Goal: Transaction & Acquisition: Purchase product/service

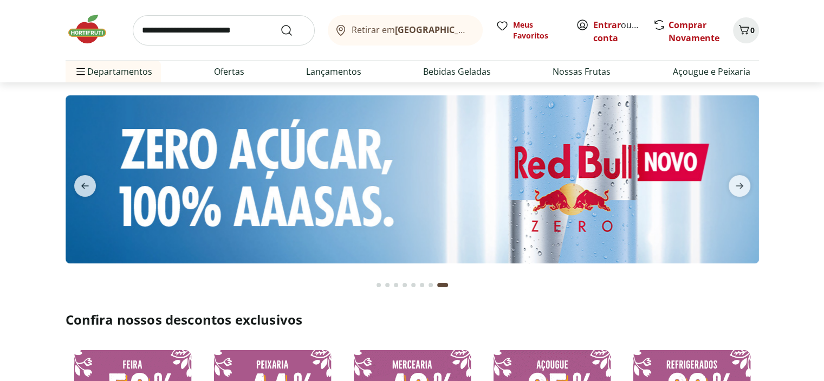
click at [591, 21] on div "Entrar ou Criar conta" at bounding box center [609, 30] width 66 height 24
click at [598, 23] on link "Entrar" at bounding box center [607, 25] width 28 height 12
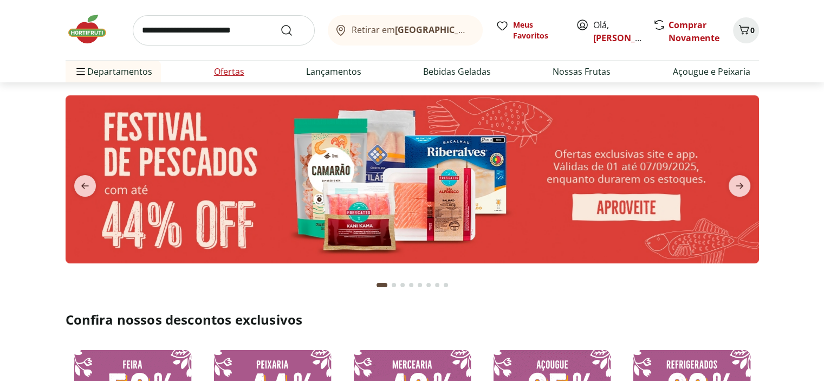
click at [230, 71] on link "Ofertas" at bounding box center [229, 71] width 30 height 13
select select "**********"
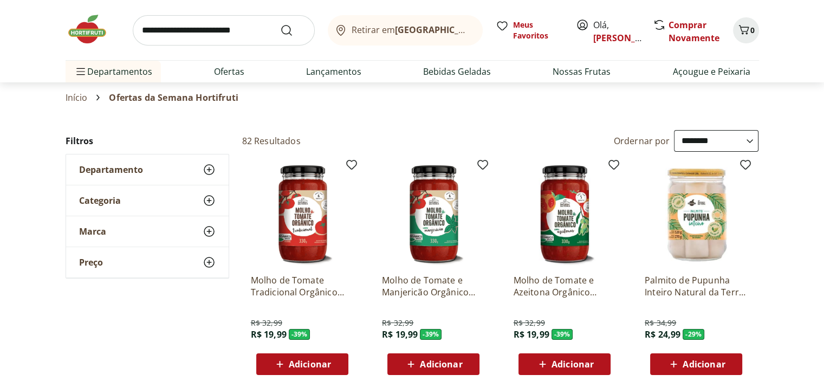
click at [688, 148] on select "**********" at bounding box center [716, 141] width 84 height 22
click at [674, 130] on select "**********" at bounding box center [716, 141] width 84 height 22
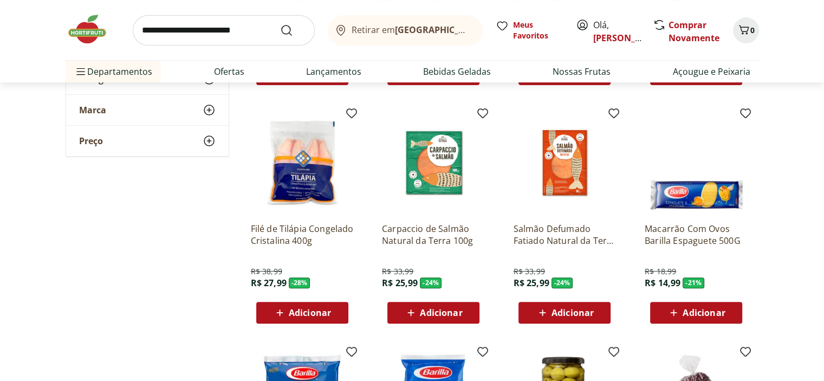
scroll to position [320, 0]
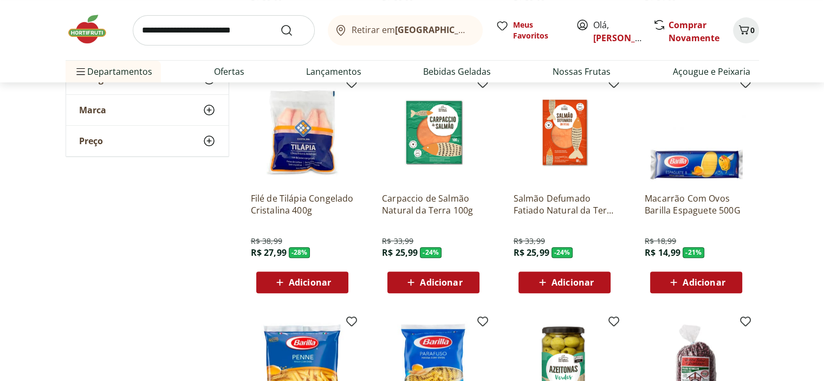
click at [271, 285] on div "Adicionar" at bounding box center [302, 281] width 75 height 19
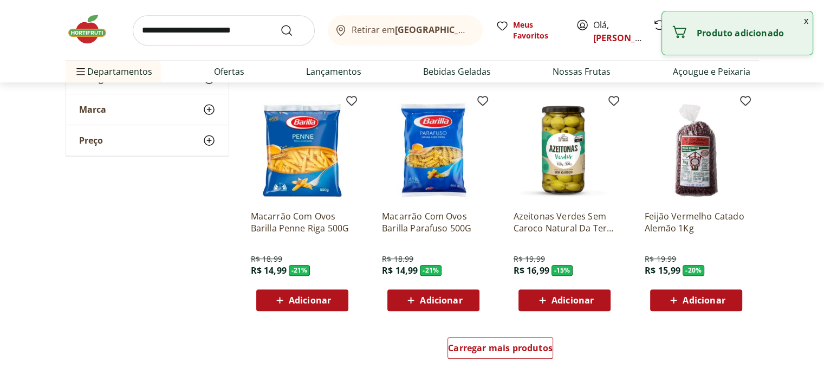
scroll to position [542, 0]
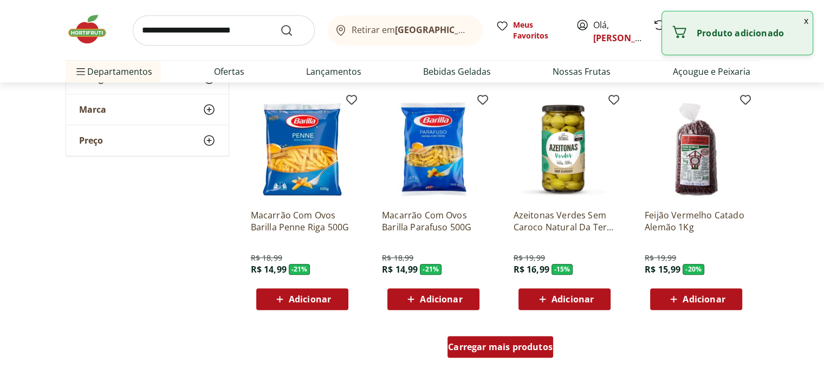
click at [511, 347] on span "Carregar mais produtos" at bounding box center [500, 346] width 105 height 9
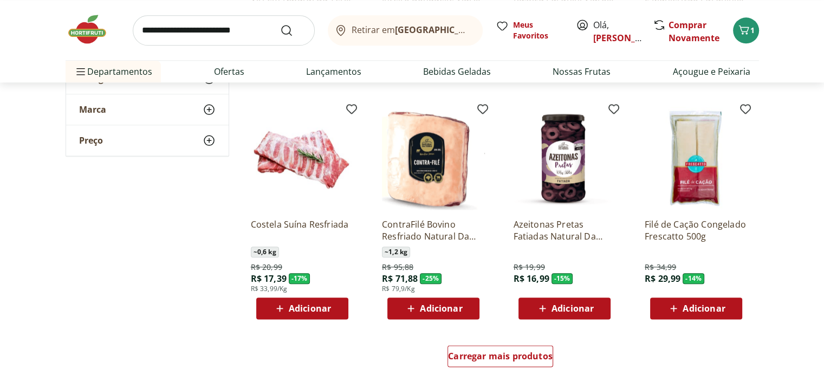
scroll to position [1269, 0]
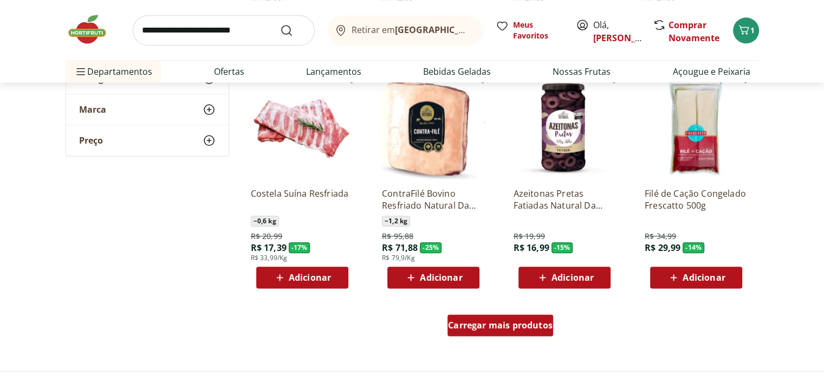
click at [492, 334] on div "Carregar mais produtos" at bounding box center [500, 325] width 106 height 22
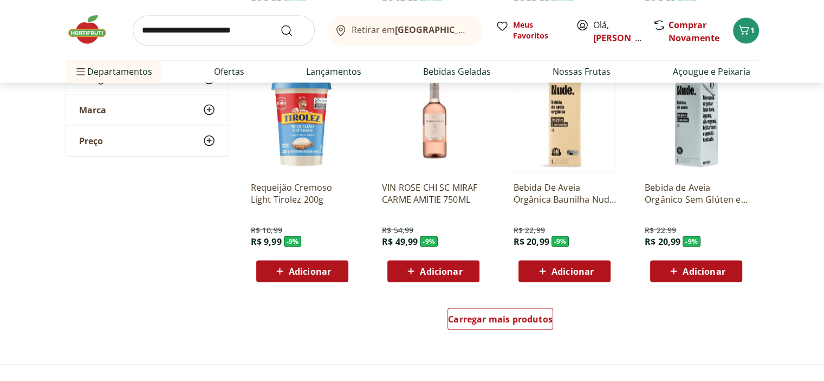
scroll to position [1983, 0]
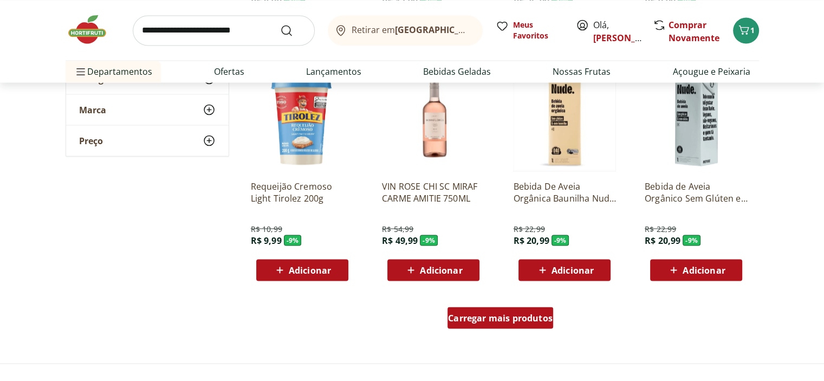
click at [537, 315] on span "Carregar mais produtos" at bounding box center [500, 317] width 105 height 9
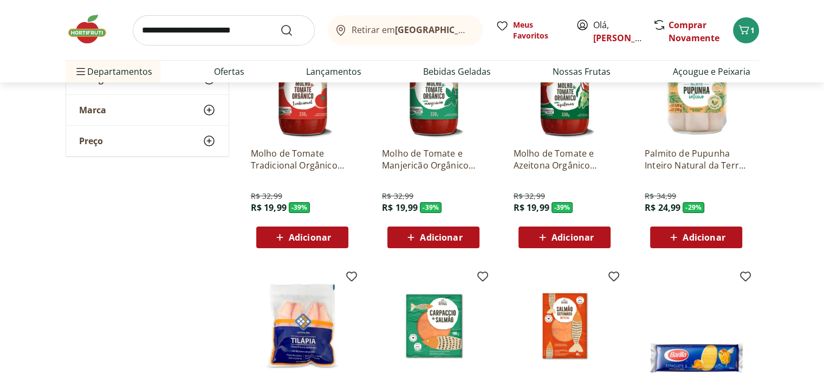
scroll to position [0, 0]
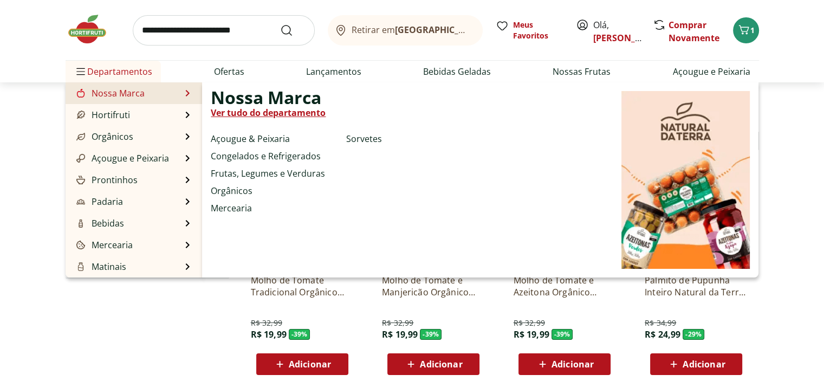
click at [246, 109] on link "Ver tudo do departamento" at bounding box center [268, 112] width 115 height 13
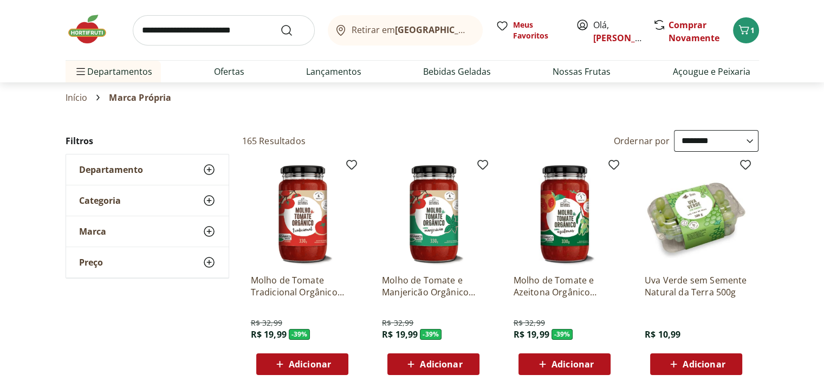
click at [713, 131] on select "**********" at bounding box center [716, 141] width 84 height 22
click at [674, 130] on select "**********" at bounding box center [716, 141] width 84 height 22
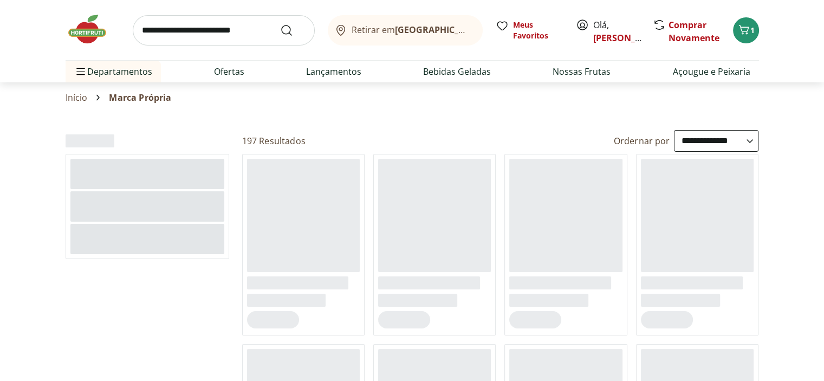
click at [720, 133] on select "**********" at bounding box center [716, 141] width 84 height 22
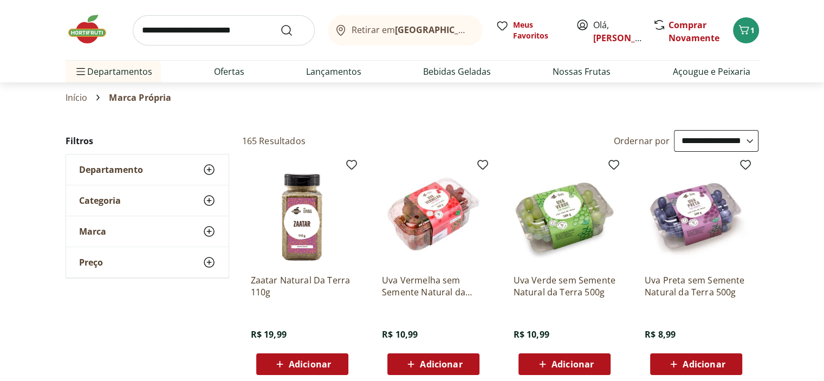
click at [674, 130] on select "**********" at bounding box center [716, 141] width 84 height 22
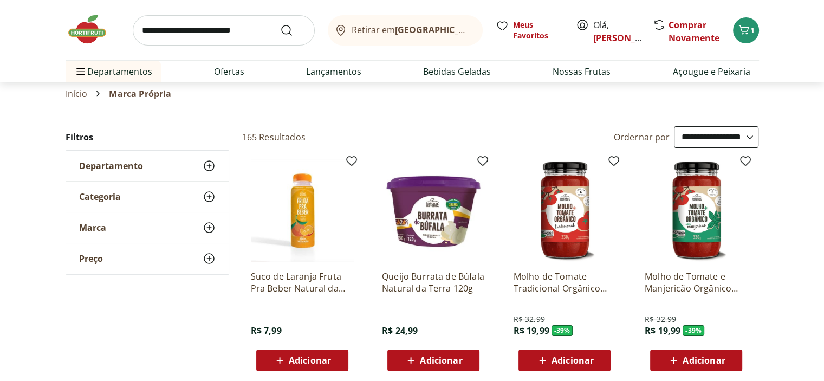
scroll to position [1, 0]
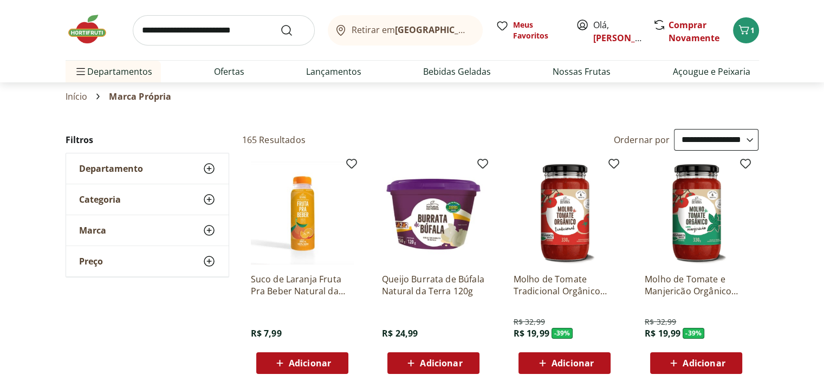
click at [719, 142] on select "**********" at bounding box center [716, 140] width 84 height 22
click at [674, 129] on select "**********" at bounding box center [716, 140] width 84 height 22
select select "**********"
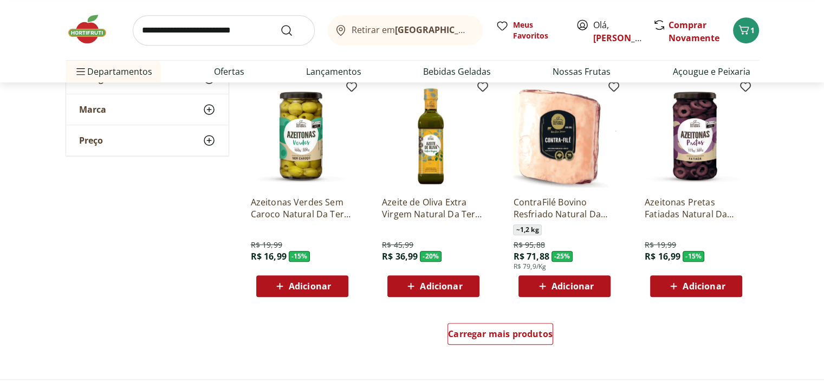
scroll to position [555, 0]
click at [536, 327] on div "Carregar mais produtos" at bounding box center [500, 334] width 106 height 22
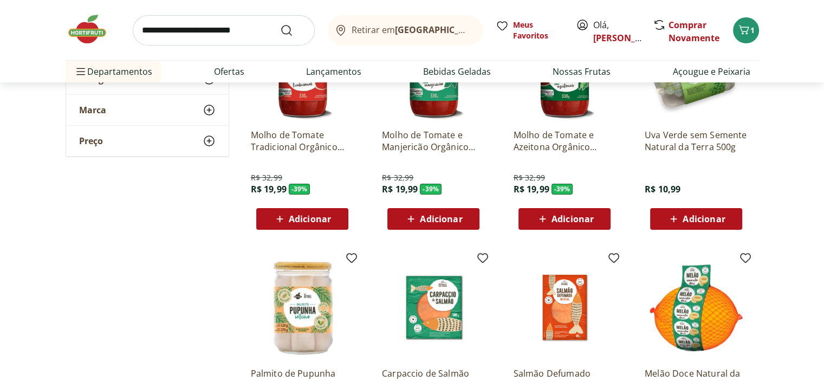
scroll to position [0, 0]
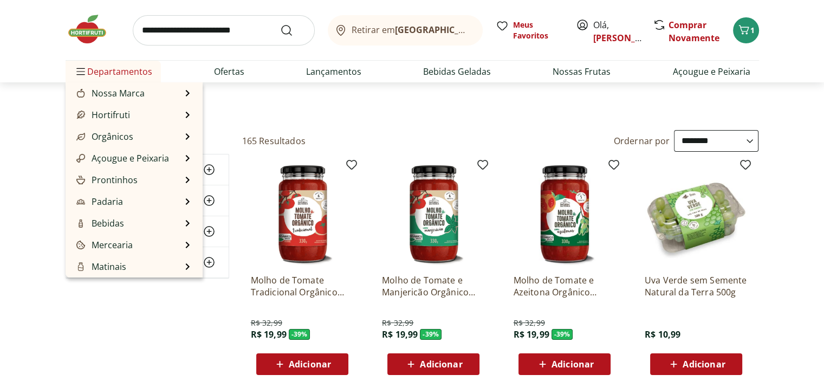
click at [119, 66] on span "Departamentos" at bounding box center [113, 71] width 78 height 26
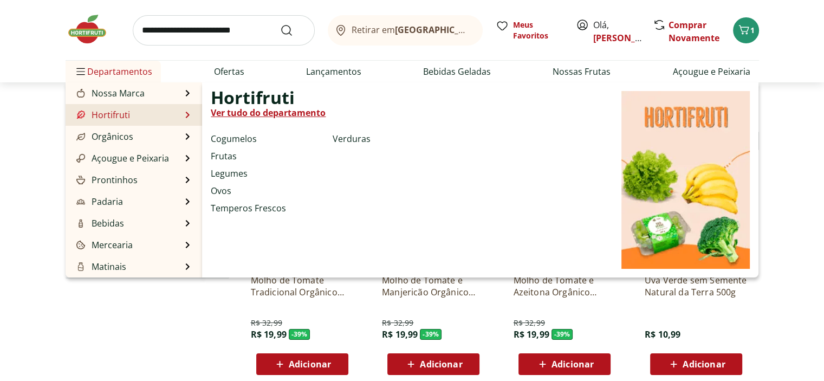
click at [217, 110] on link "Ver tudo do departamento" at bounding box center [268, 112] width 115 height 13
select select "**********"
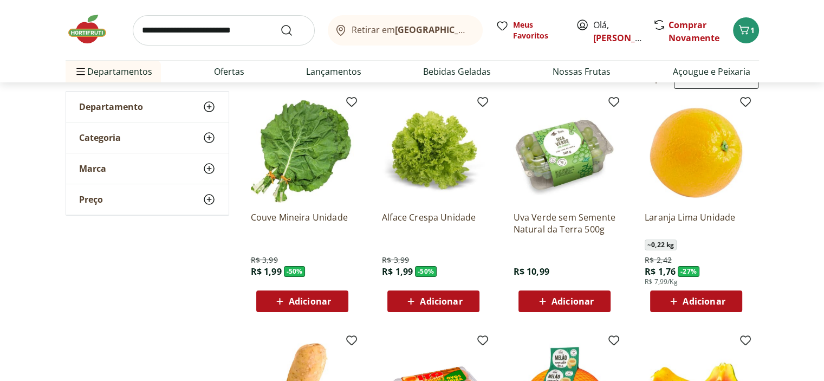
scroll to position [60, 0]
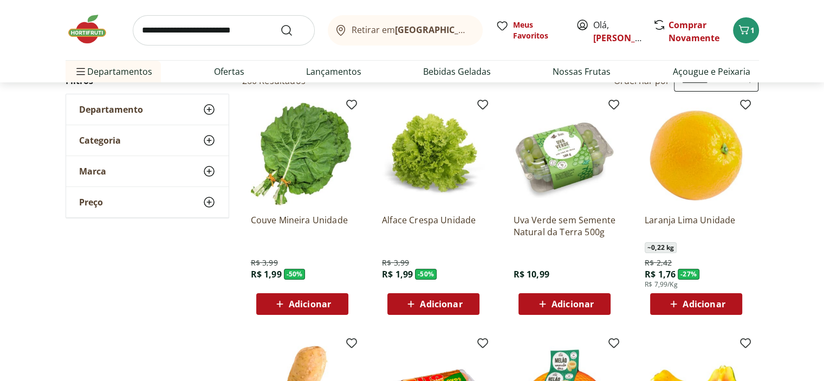
click at [306, 308] on span "Adicionar" at bounding box center [310, 303] width 42 height 9
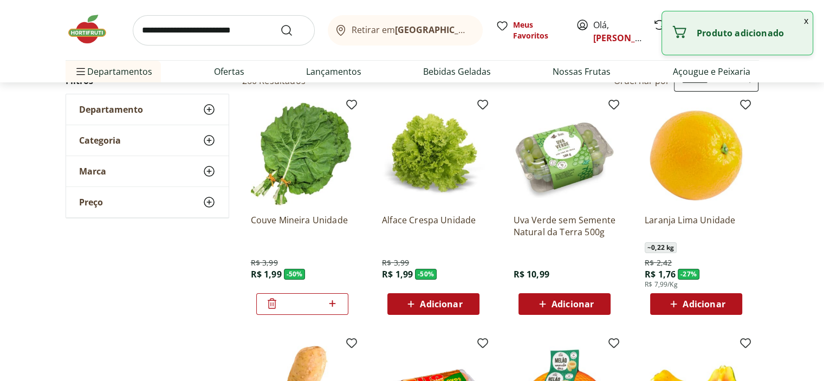
click at [388, 305] on button "Adicionar" at bounding box center [433, 304] width 92 height 22
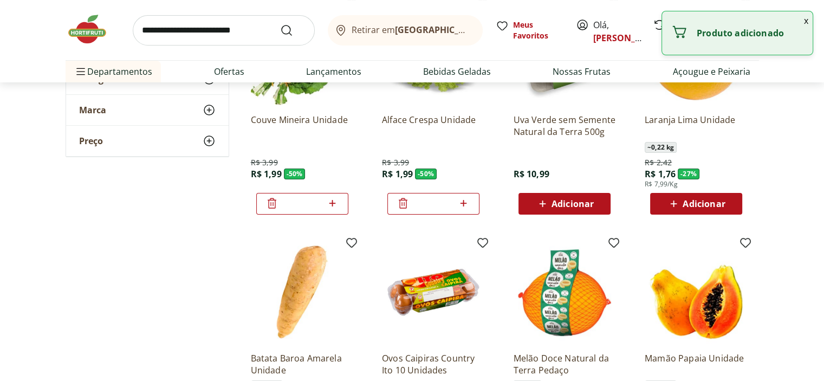
scroll to position [158, 0]
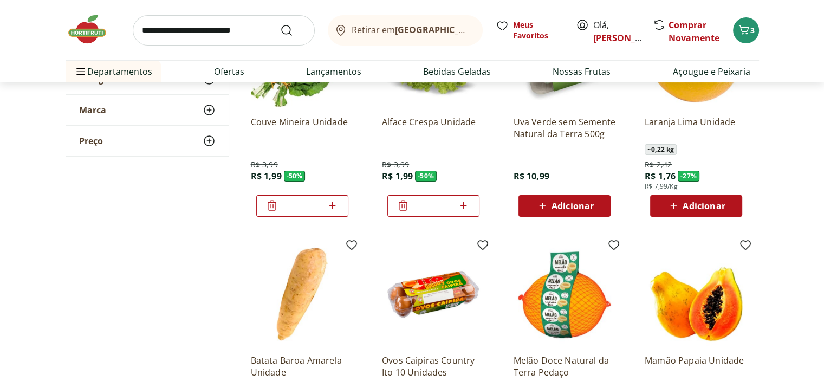
click at [584, 201] on span "Adicionar" at bounding box center [572, 205] width 42 height 9
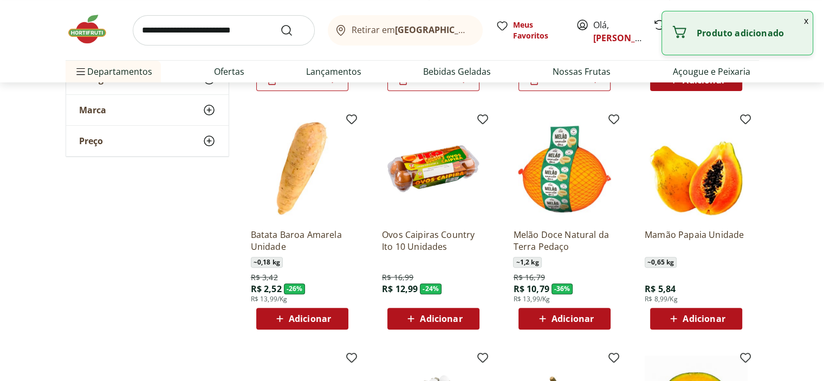
scroll to position [288, 0]
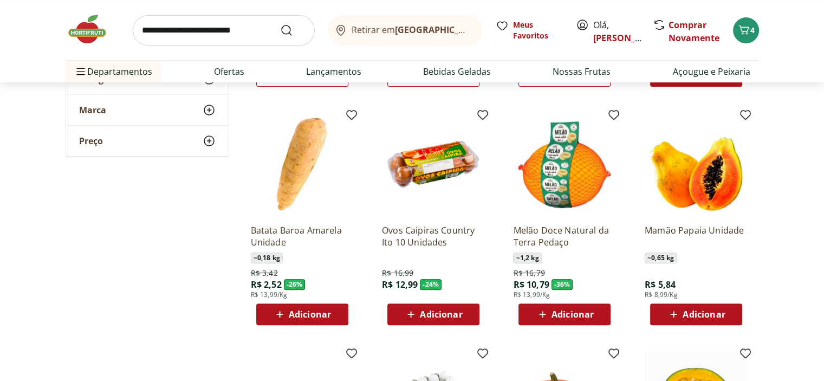
click at [307, 310] on span "Adicionar" at bounding box center [310, 314] width 42 height 9
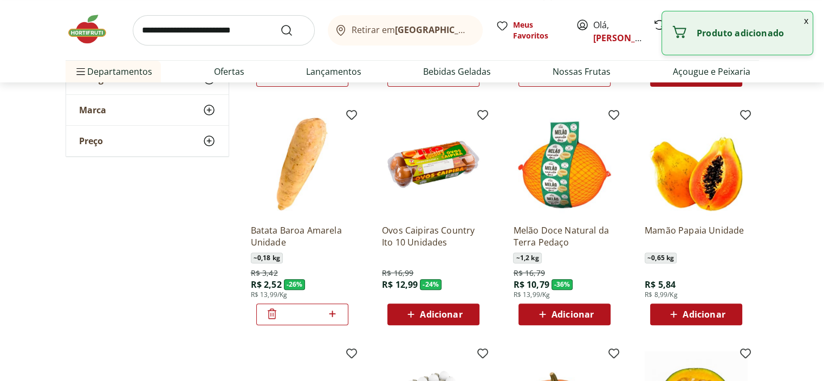
click at [327, 309] on icon at bounding box center [332, 313] width 14 height 13
type input "*"
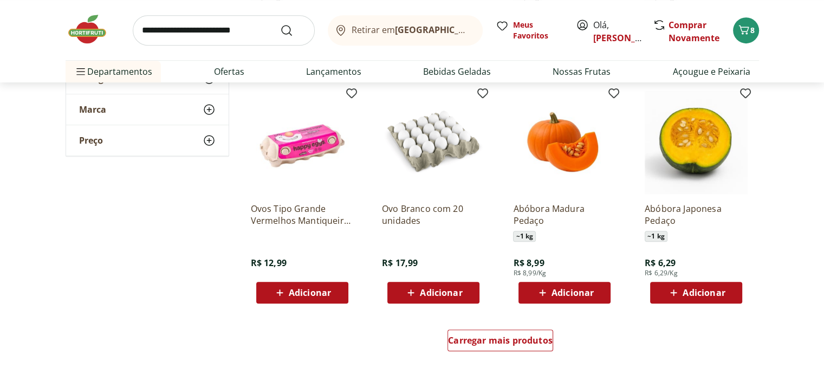
scroll to position [550, 0]
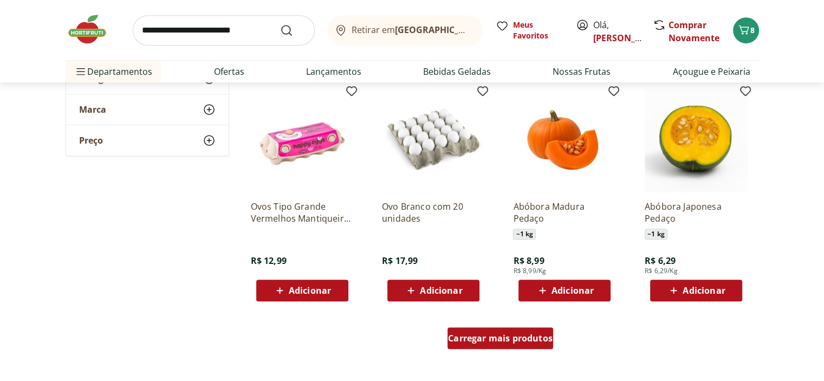
click at [474, 346] on div "Carregar mais produtos" at bounding box center [500, 338] width 106 height 22
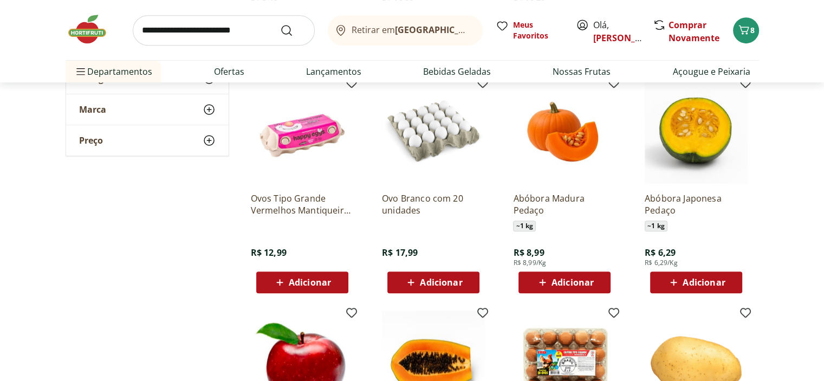
scroll to position [558, 0]
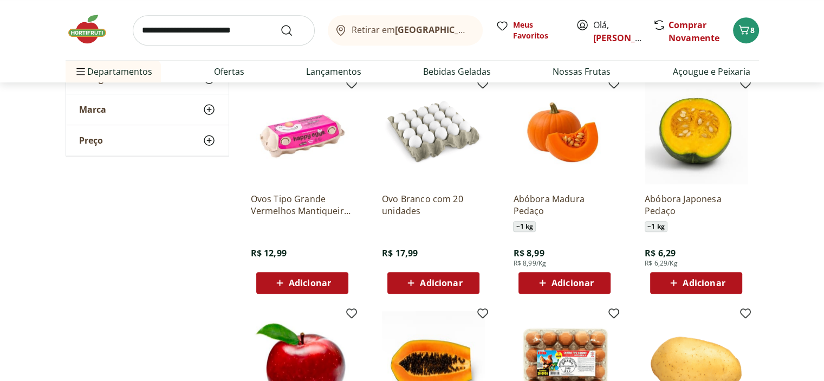
click at [453, 285] on span "Adicionar" at bounding box center [441, 282] width 42 height 9
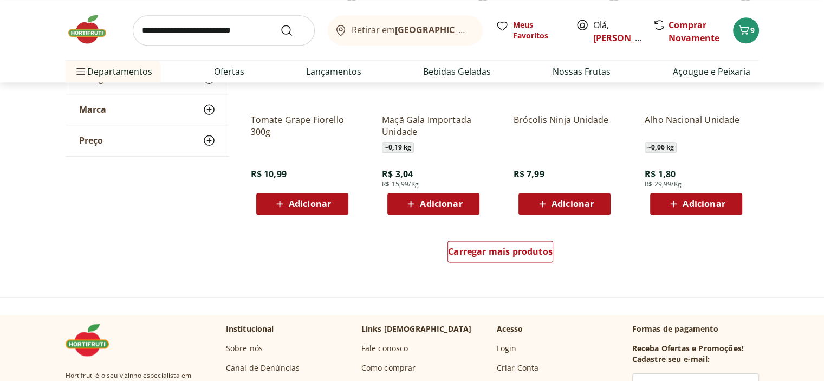
scroll to position [1344, 0]
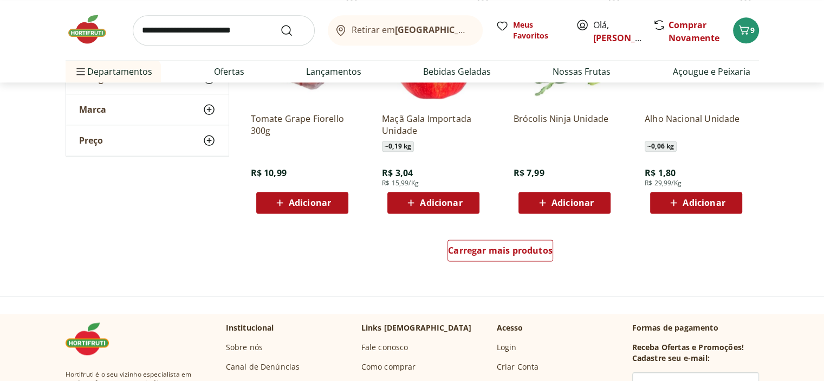
click at [521, 237] on div "Carregar mais produtos" at bounding box center [500, 252] width 525 height 52
click at [513, 246] on span "Carregar mais produtos" at bounding box center [500, 250] width 105 height 9
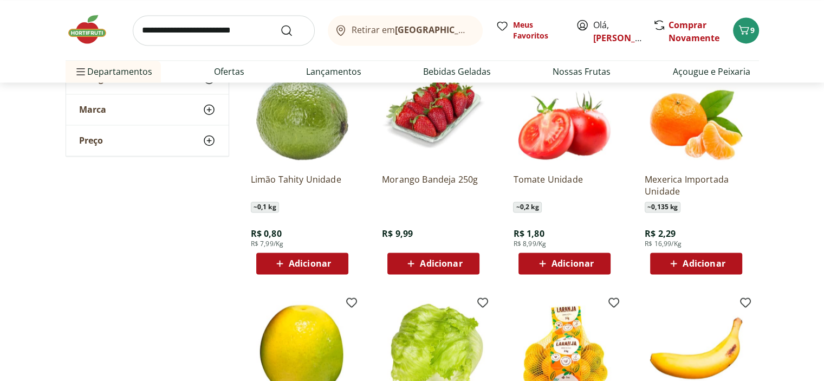
scroll to position [1753, 0]
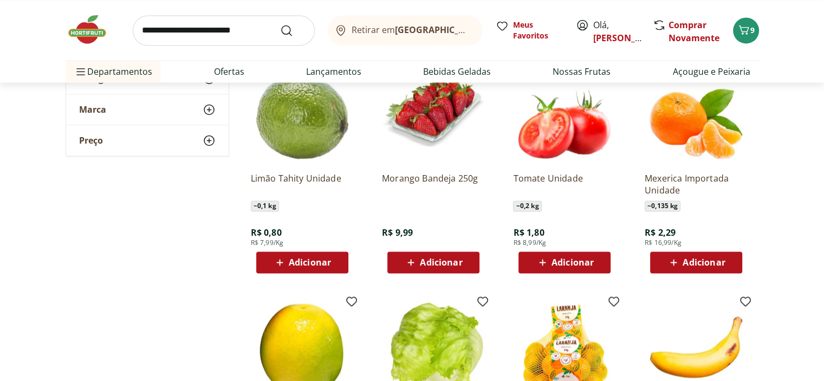
click at [569, 266] on span "Adicionar" at bounding box center [572, 262] width 42 height 9
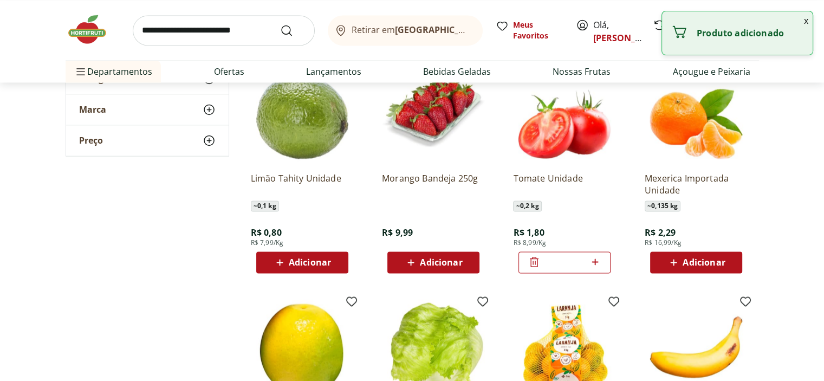
click at [591, 267] on icon at bounding box center [595, 261] width 14 height 13
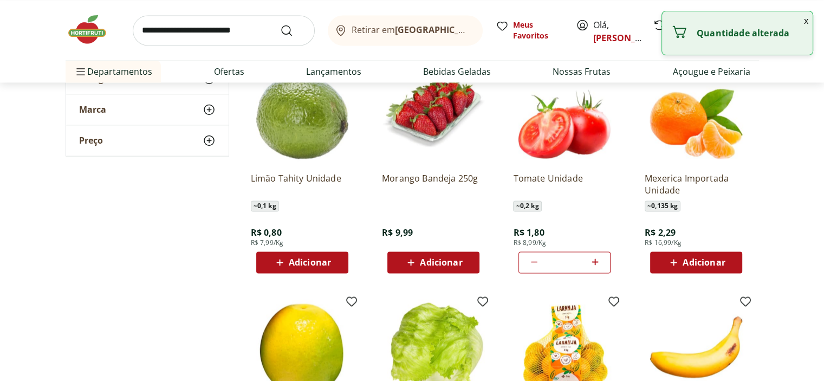
type input "*"
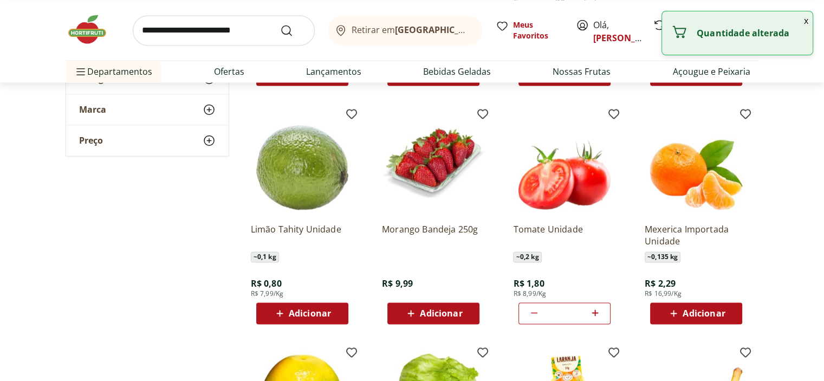
scroll to position [1745, 0]
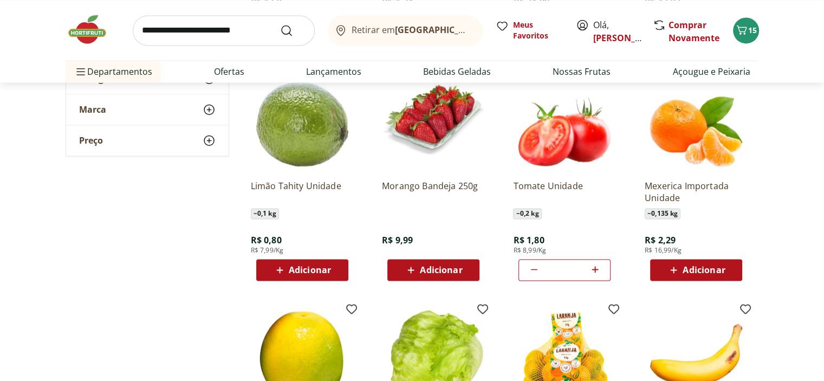
click at [693, 270] on span "Adicionar" at bounding box center [703, 269] width 42 height 9
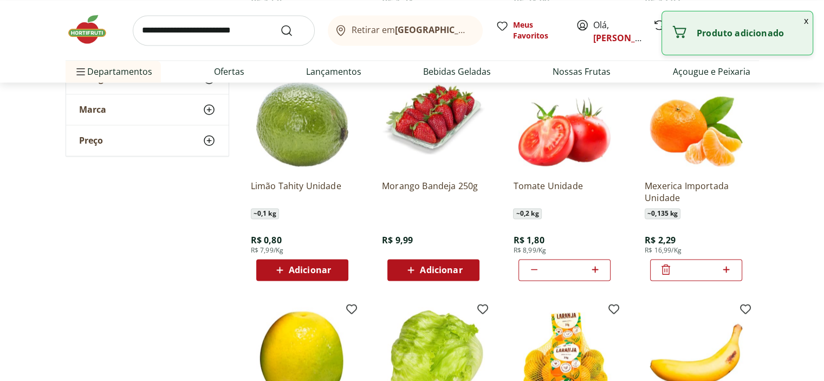
click at [730, 270] on icon at bounding box center [726, 269] width 14 height 13
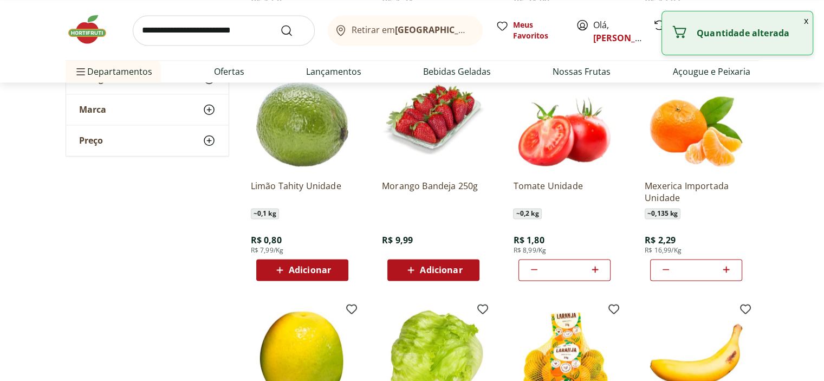
type input "*"
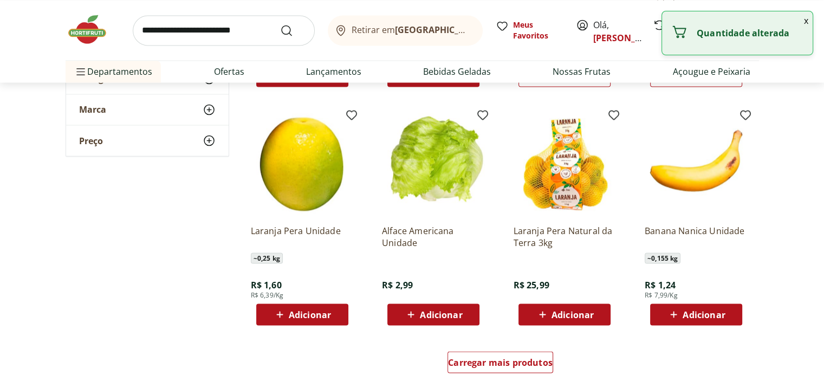
scroll to position [1961, 0]
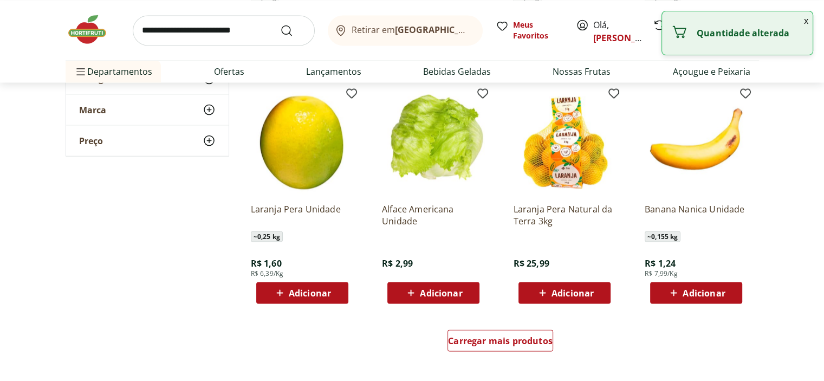
click at [704, 291] on span "Adicionar" at bounding box center [703, 292] width 42 height 9
click at [716, 283] on div "*" at bounding box center [696, 293] width 92 height 22
click at [728, 292] on div "*" at bounding box center [696, 293] width 92 height 22
click at [728, 292] on icon at bounding box center [726, 291] width 14 height 13
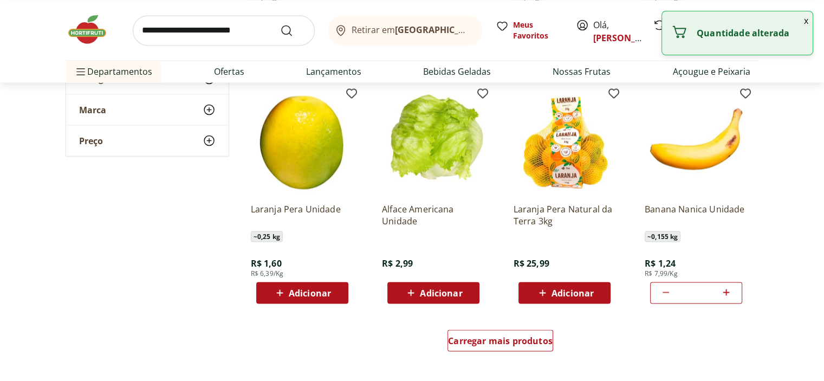
click at [728, 292] on icon at bounding box center [726, 291] width 14 height 13
type input "*"
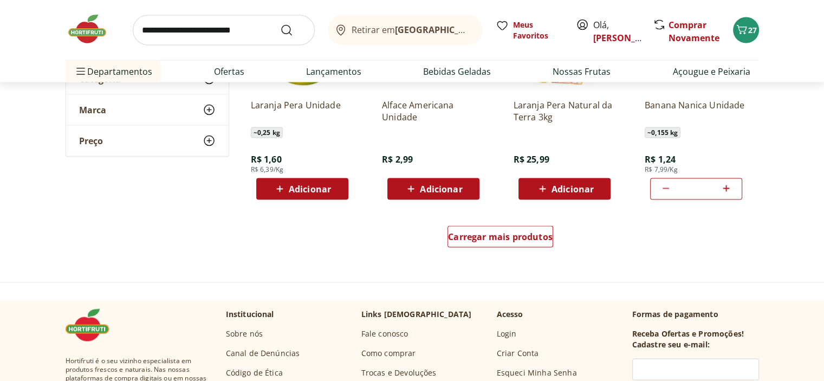
scroll to position [2064, 0]
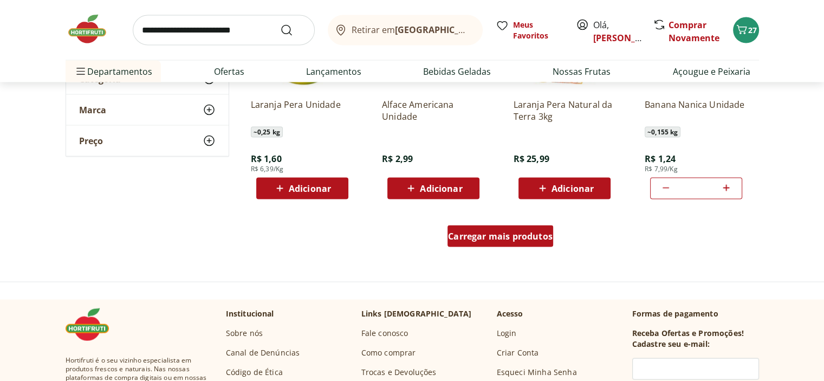
click at [481, 232] on span "Carregar mais produtos" at bounding box center [500, 236] width 105 height 9
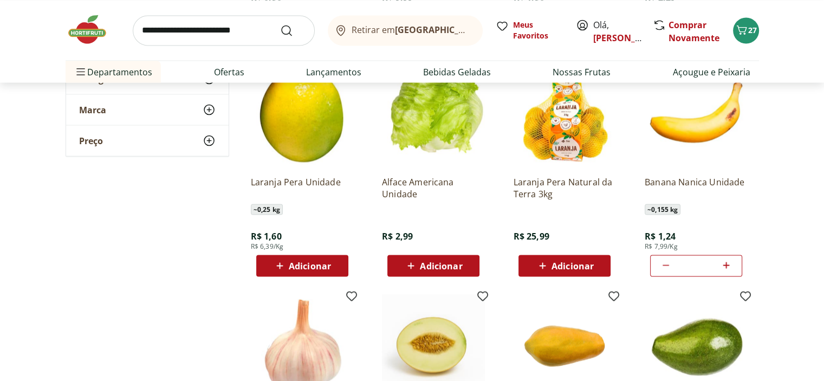
scroll to position [1987, 0]
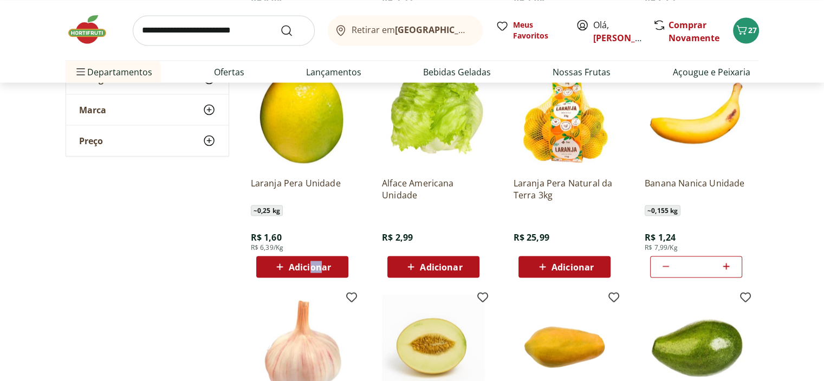
drag, startPoint x: 324, startPoint y: 254, endPoint x: 309, endPoint y: 265, distance: 18.5
click at [309, 265] on div "Laranja Pera Unidade ~ 0,25 kg R$ 1,60 R$ 6,39/Kg Adicionar" at bounding box center [302, 222] width 103 height 109
click at [309, 265] on span "Adicionar" at bounding box center [310, 266] width 42 height 9
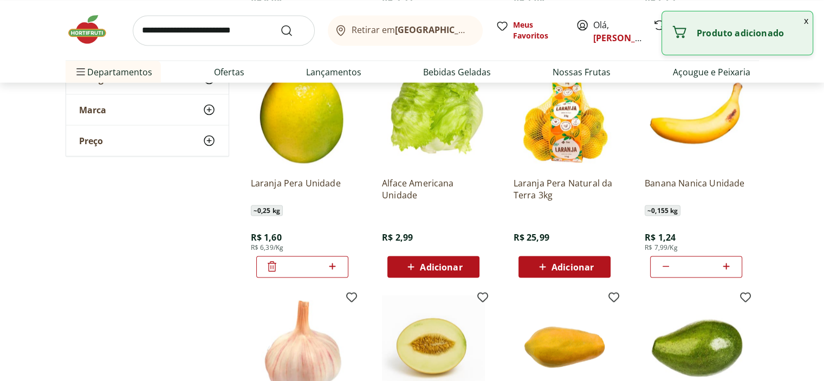
click at [331, 265] on icon at bounding box center [332, 266] width 6 height 6
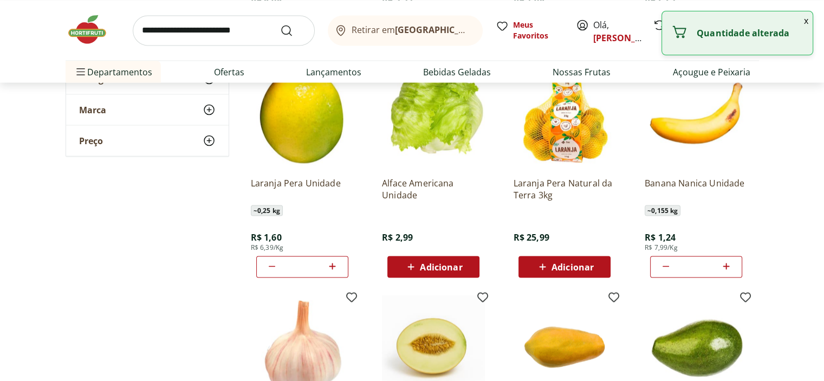
type input "*"
drag, startPoint x: 803, startPoint y: 284, endPoint x: 799, endPoint y: 314, distance: 30.5
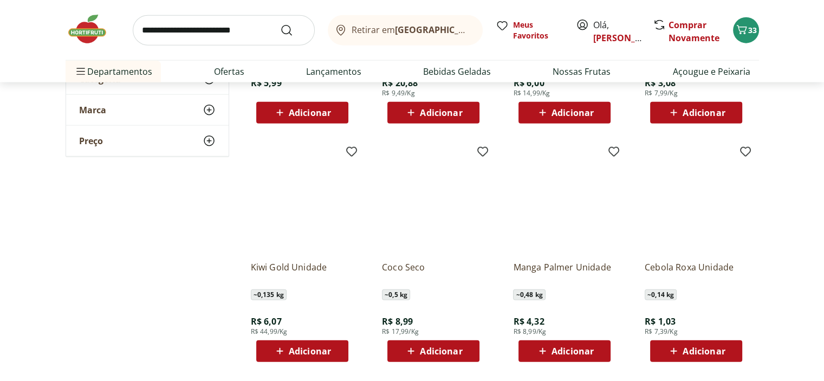
scroll to position [2608, 0]
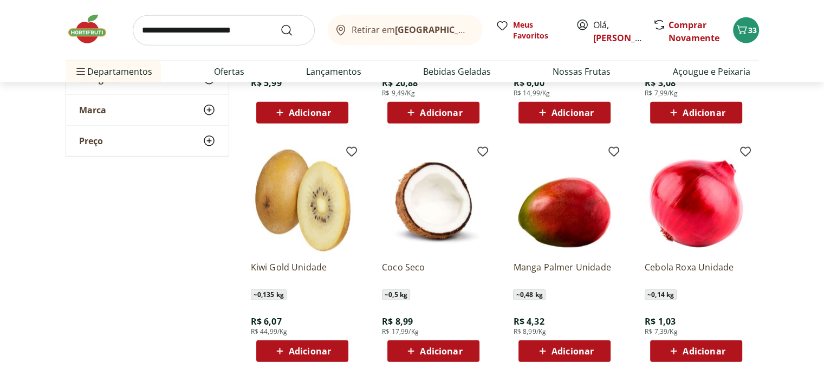
click at [709, 116] on span "Adicionar" at bounding box center [703, 112] width 42 height 9
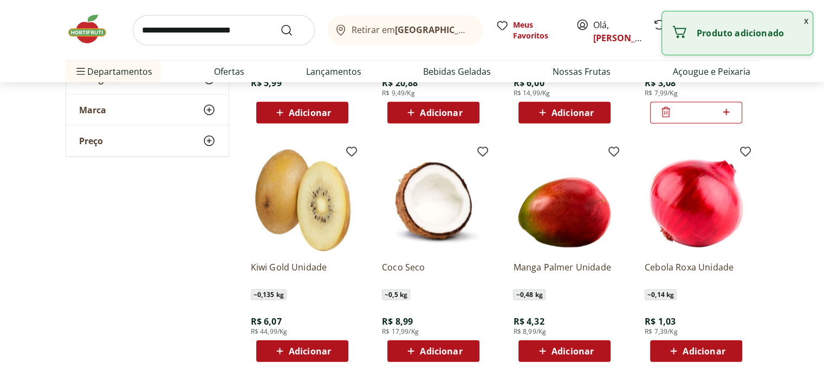
click at [726, 114] on icon at bounding box center [726, 112] width 14 height 13
type input "*"
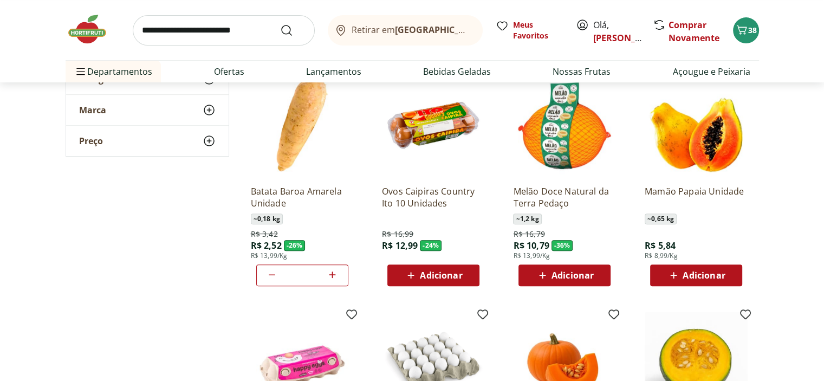
scroll to position [0, 0]
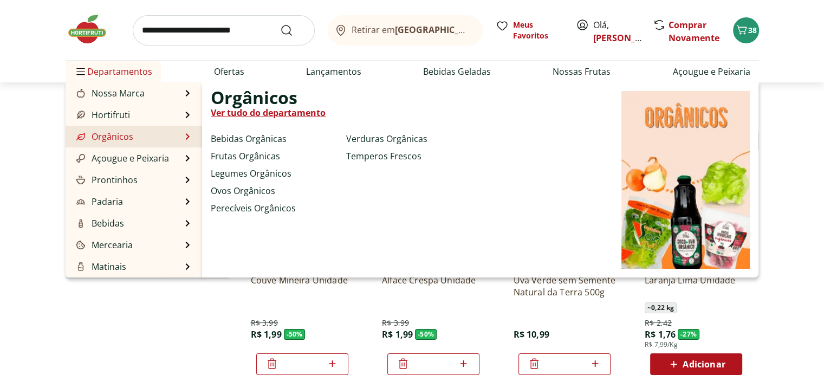
click at [269, 110] on link "Ver tudo do departamento" at bounding box center [268, 112] width 115 height 13
select select "**********"
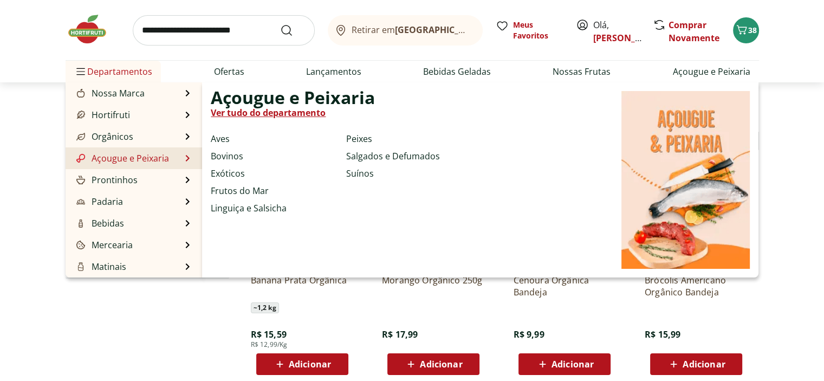
click at [279, 111] on link "Ver tudo do departamento" at bounding box center [268, 112] width 115 height 13
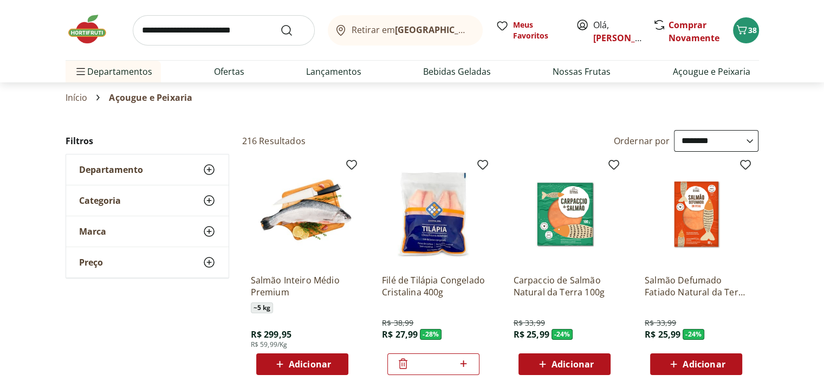
click at [701, 132] on select "**********" at bounding box center [716, 141] width 84 height 22
click at [674, 130] on select "**********" at bounding box center [716, 141] width 84 height 22
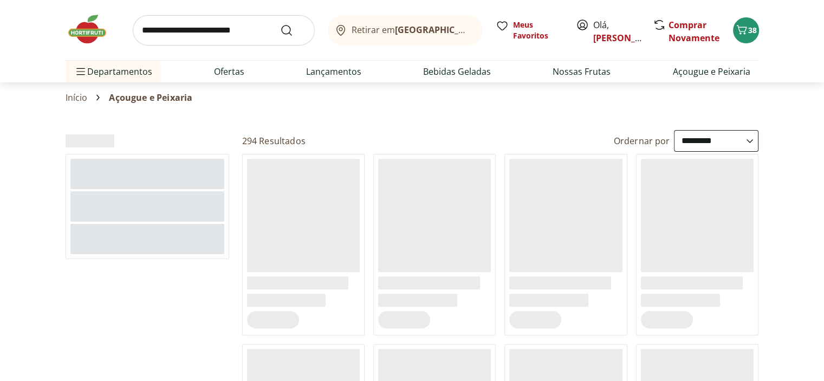
click at [706, 134] on select "**********" at bounding box center [716, 141] width 84 height 22
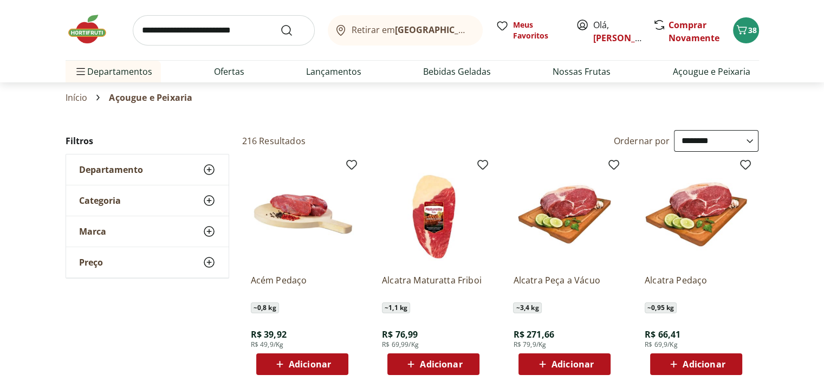
click at [674, 130] on select "**********" at bounding box center [716, 141] width 84 height 22
select select "**********"
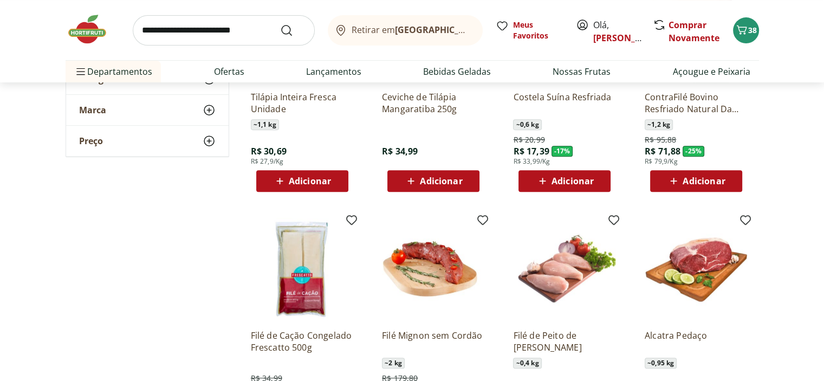
scroll to position [416, 0]
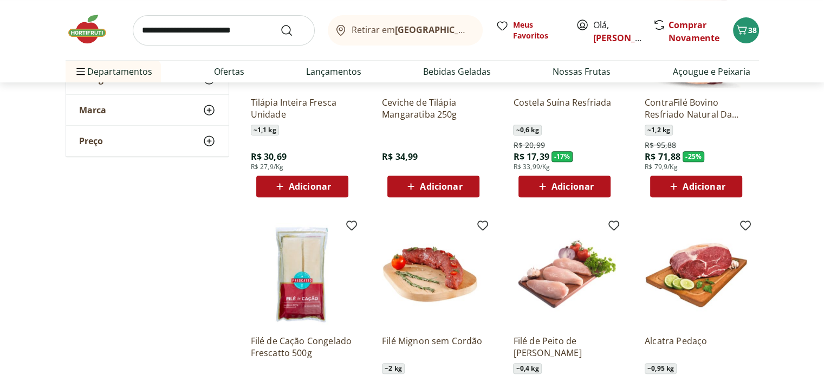
click at [577, 188] on span "Adicionar" at bounding box center [572, 186] width 42 height 9
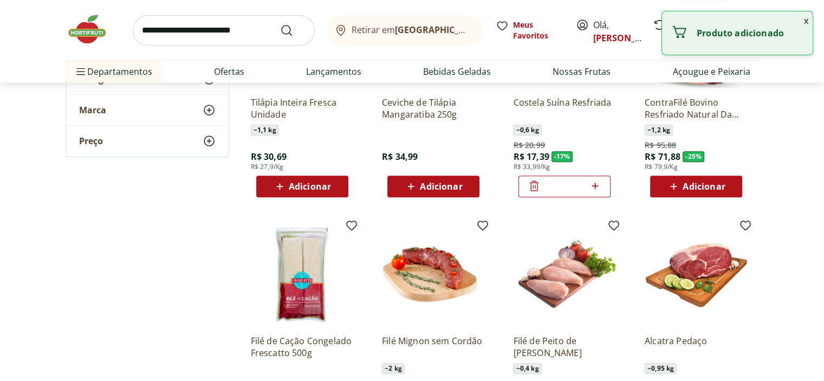
click at [596, 186] on icon at bounding box center [595, 185] width 14 height 13
type input "*"
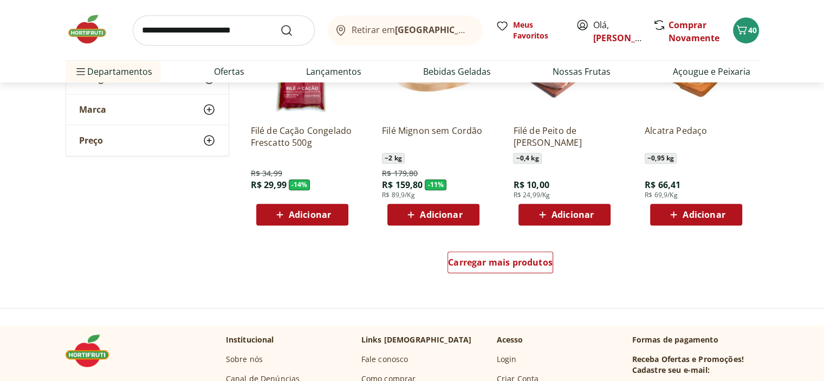
scroll to position [626, 0]
click at [534, 263] on span "Carregar mais produtos" at bounding box center [500, 262] width 105 height 9
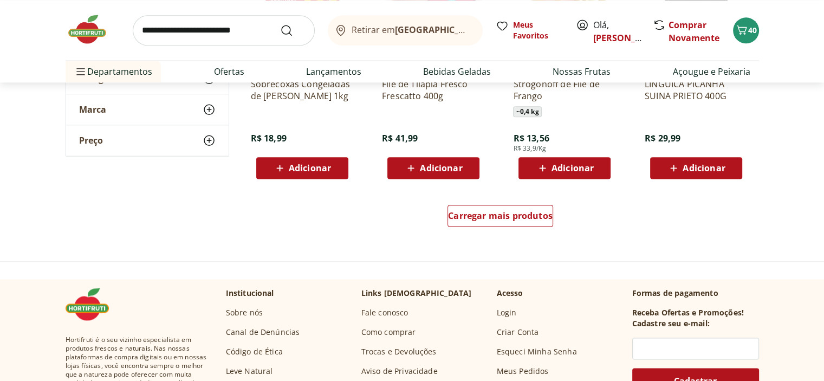
scroll to position [1379, 0]
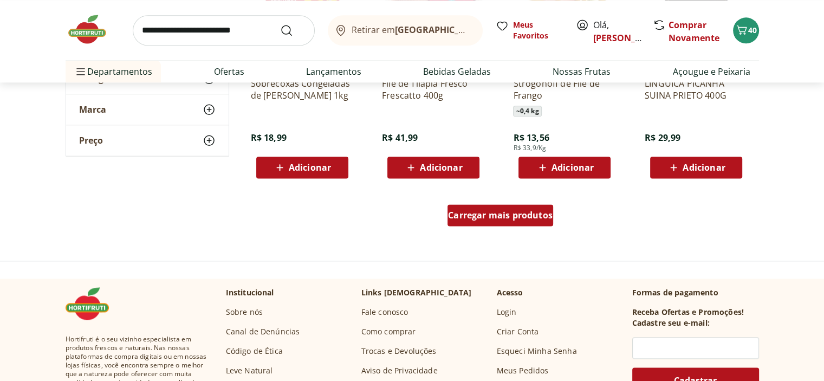
click at [459, 212] on span "Carregar mais produtos" at bounding box center [500, 215] width 105 height 9
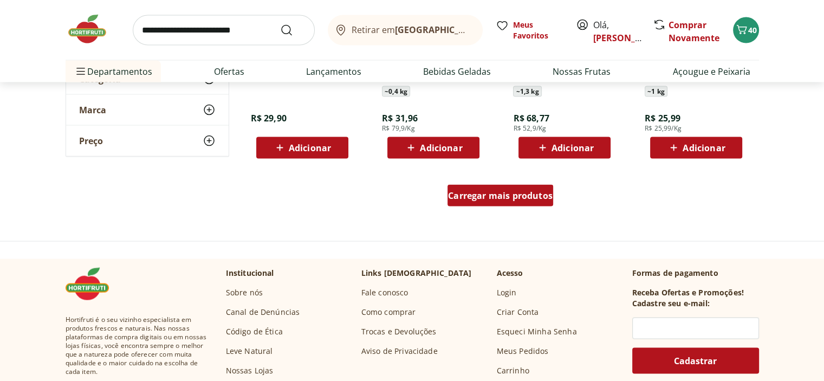
scroll to position [2106, 0]
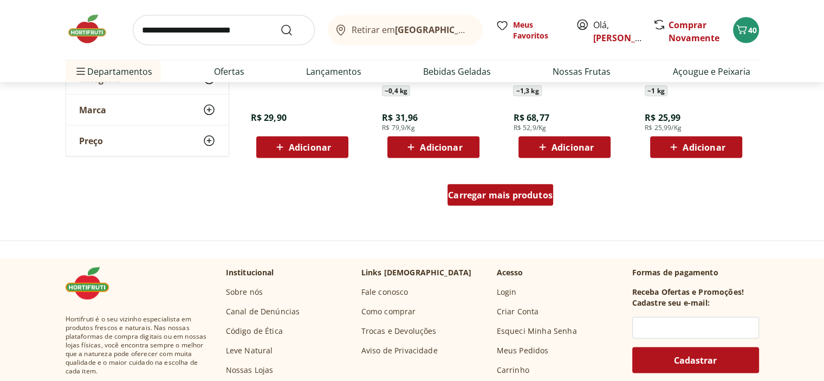
click at [512, 199] on span "Carregar mais produtos" at bounding box center [500, 195] width 105 height 9
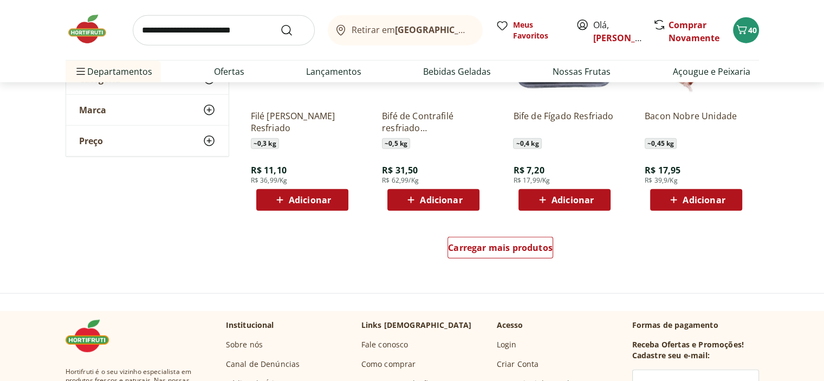
scroll to position [2760, 0]
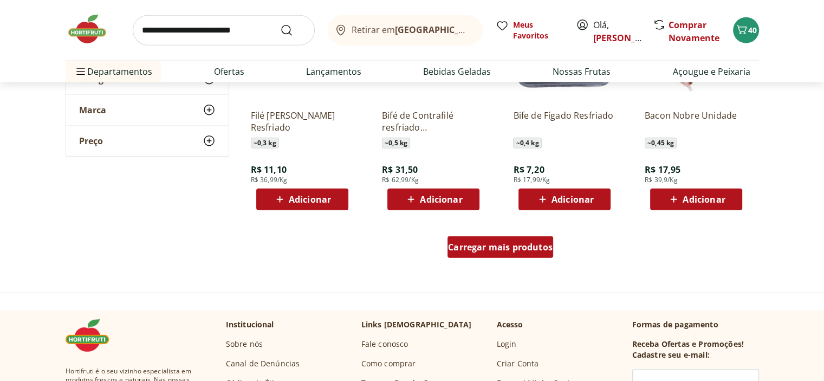
click at [518, 243] on span "Carregar mais produtos" at bounding box center [500, 247] width 105 height 9
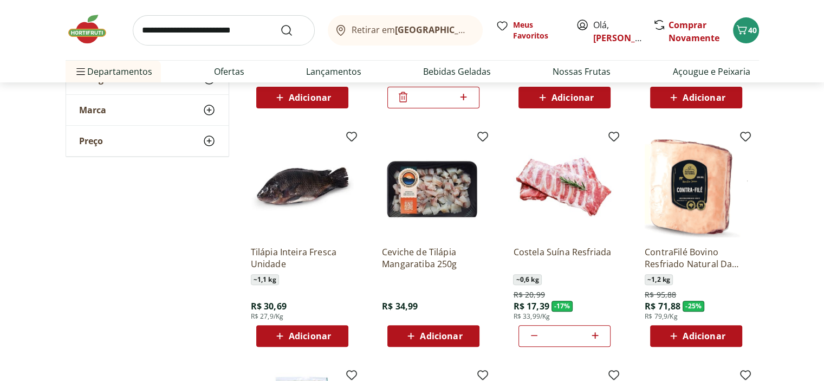
scroll to position [0, 0]
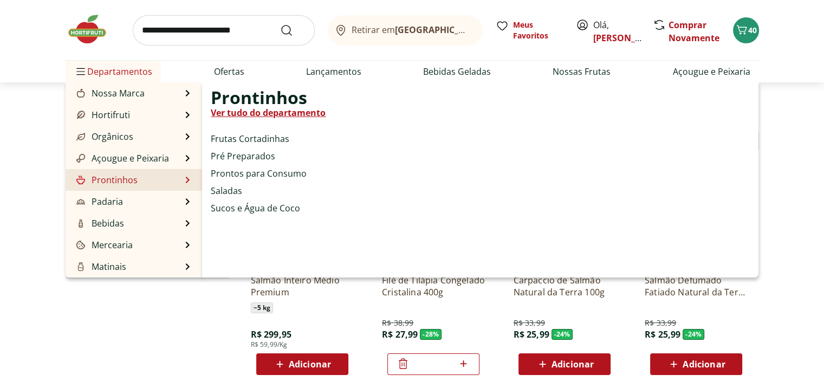
click at [118, 179] on link "Prontinhos" at bounding box center [105, 179] width 63 height 13
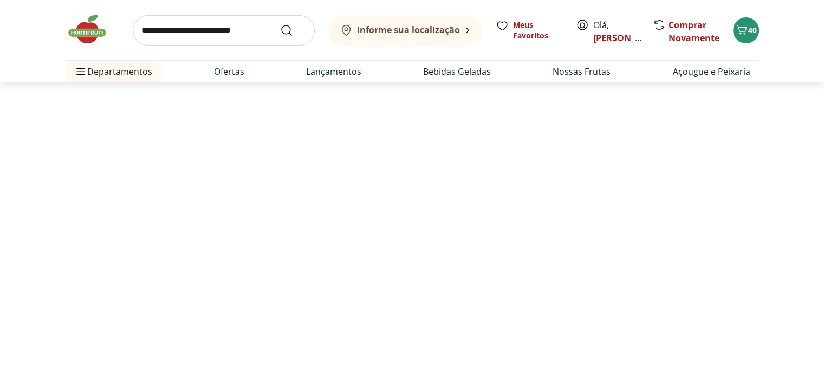
select select "**********"
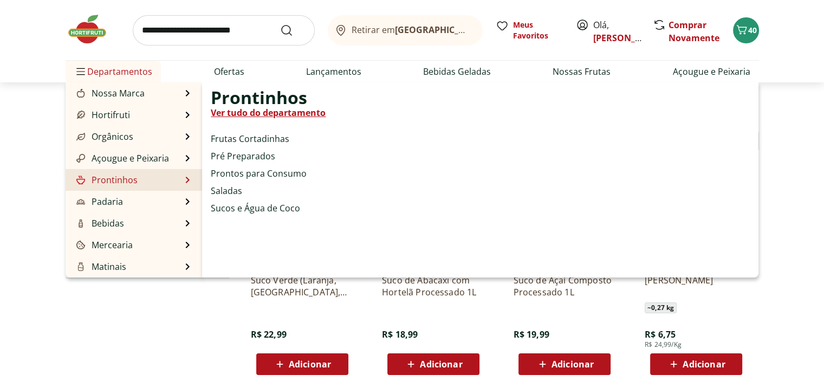
click at [284, 116] on link "Ver tudo do departamento" at bounding box center [268, 112] width 115 height 13
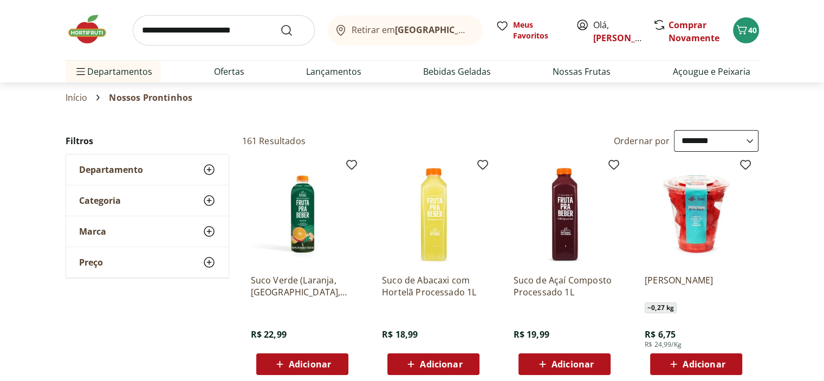
click at [727, 141] on select "**********" at bounding box center [716, 141] width 84 height 22
click at [674, 130] on select "**********" at bounding box center [716, 141] width 84 height 22
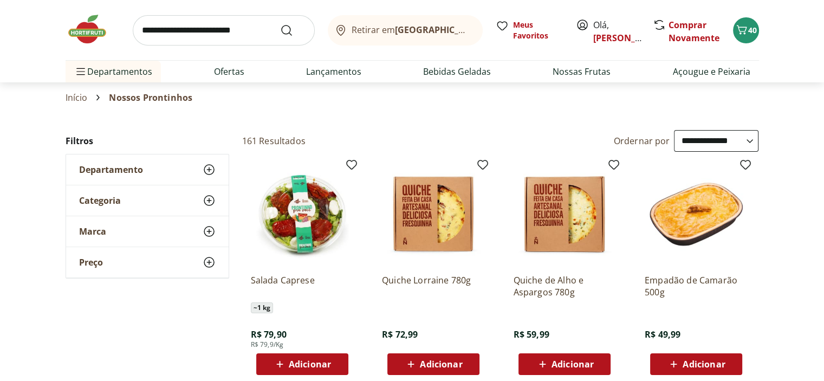
click at [700, 140] on select "**********" at bounding box center [716, 141] width 84 height 22
click at [674, 130] on select "**********" at bounding box center [716, 141] width 84 height 22
select select "**********"
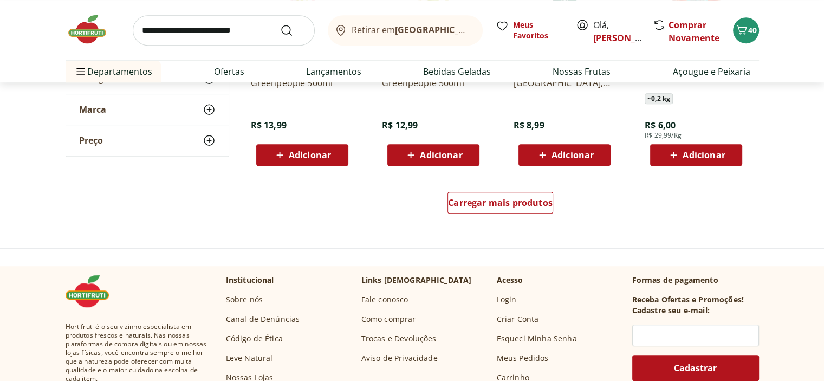
scroll to position [686, 0]
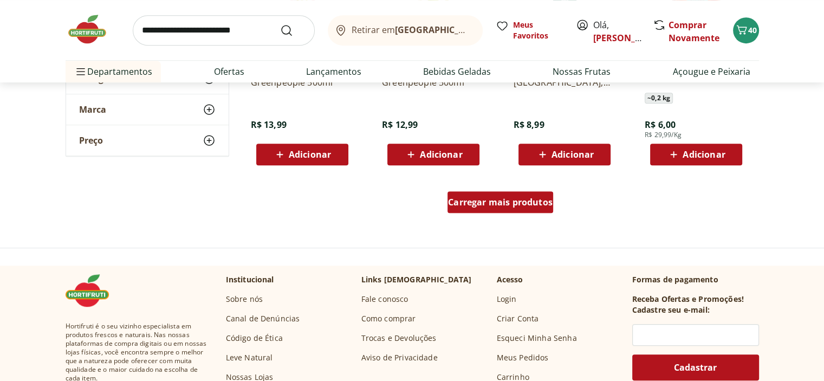
click at [507, 198] on span "Carregar mais produtos" at bounding box center [500, 202] width 105 height 9
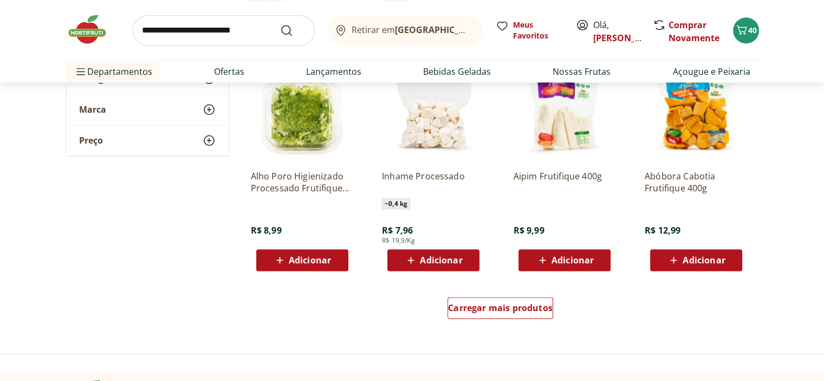
scroll to position [1288, 0]
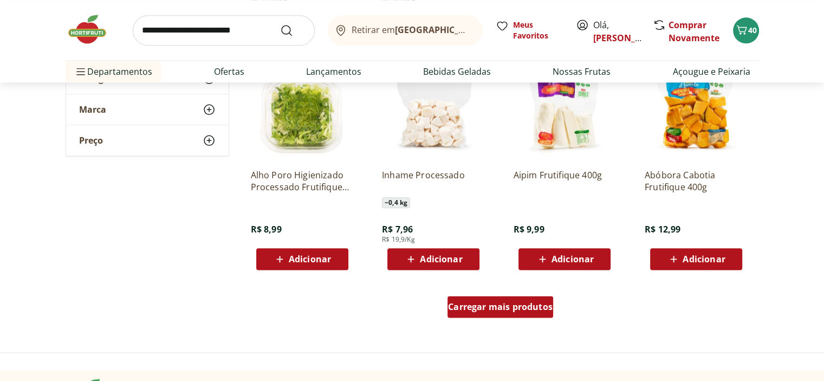
drag, startPoint x: 494, startPoint y: 291, endPoint x: 496, endPoint y: 303, distance: 12.6
click at [496, 303] on div "Carregar mais produtos" at bounding box center [500, 309] width 525 height 52
click at [496, 303] on span "Carregar mais produtos" at bounding box center [500, 306] width 105 height 9
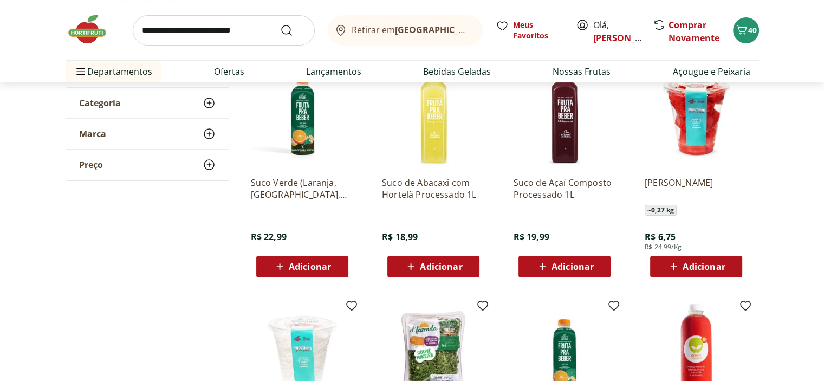
scroll to position [0, 0]
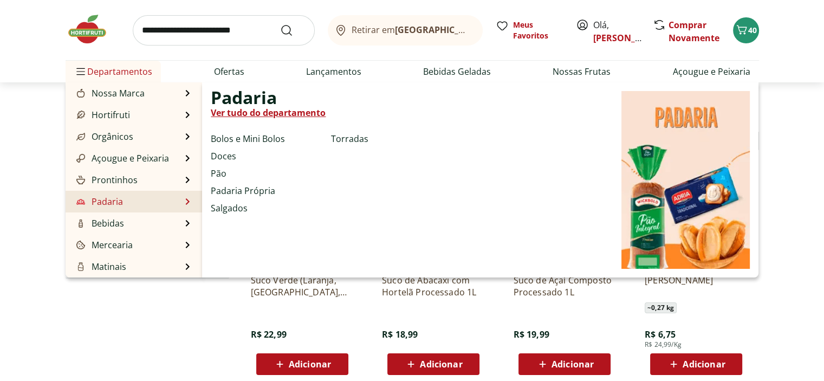
click at [282, 112] on link "Ver tudo do departamento" at bounding box center [268, 112] width 115 height 13
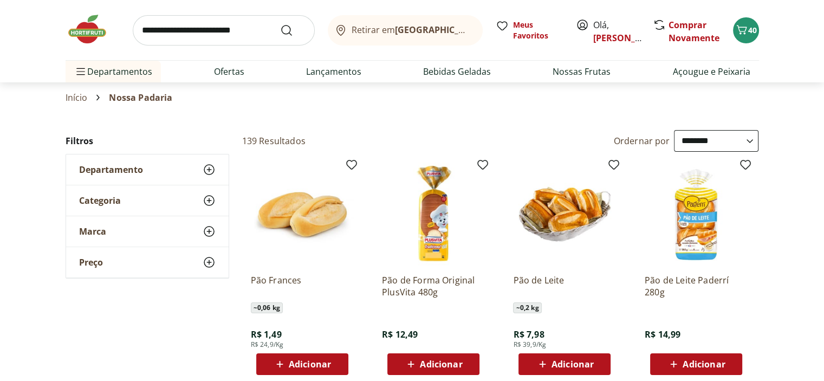
click at [727, 142] on select "**********" at bounding box center [716, 141] width 84 height 22
click at [674, 130] on select "**********" at bounding box center [716, 141] width 84 height 22
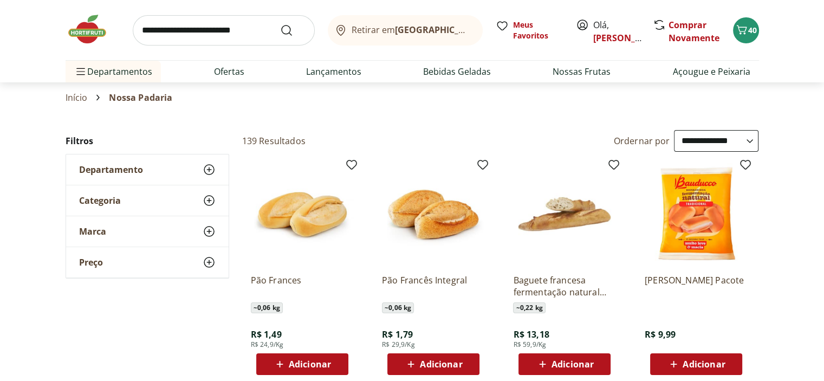
click at [731, 147] on select "**********" at bounding box center [716, 141] width 84 height 22
click at [674, 130] on select "**********" at bounding box center [716, 141] width 84 height 22
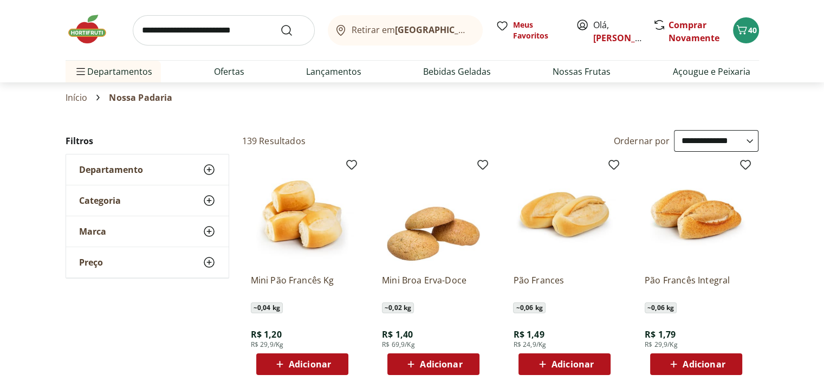
click at [725, 139] on select "**********" at bounding box center [716, 141] width 84 height 22
click at [674, 130] on select "**********" at bounding box center [716, 141] width 84 height 22
select select "**********"
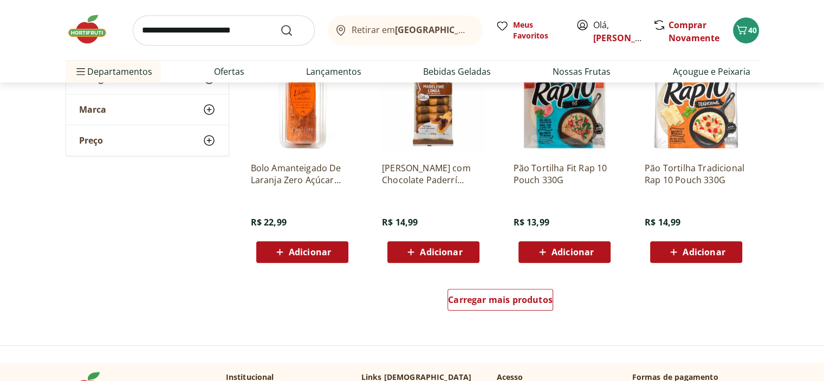
scroll to position [635, 0]
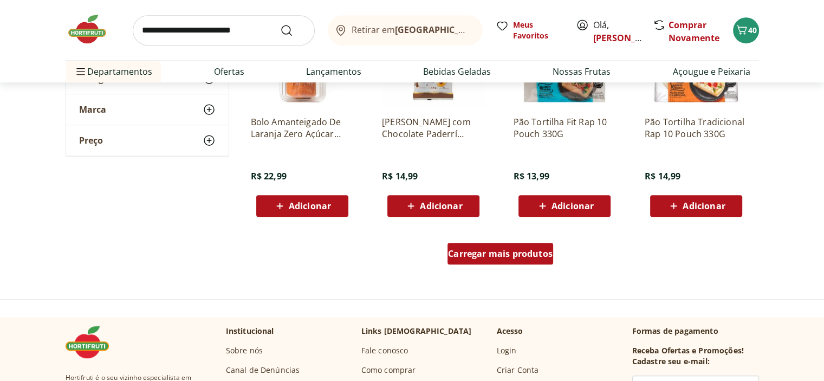
click at [516, 259] on div "Carregar mais produtos" at bounding box center [500, 254] width 106 height 22
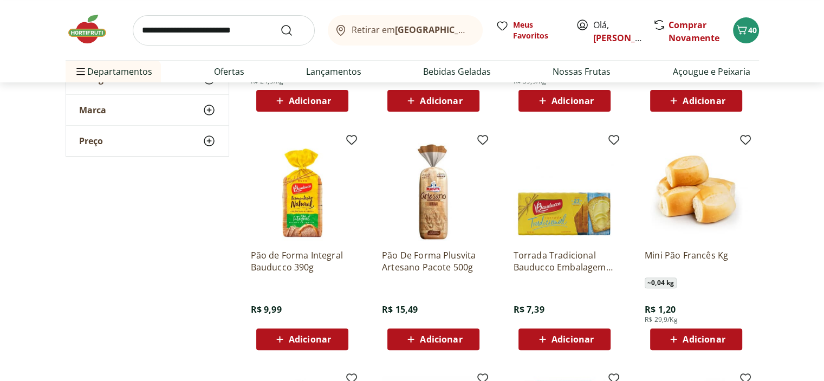
scroll to position [0, 0]
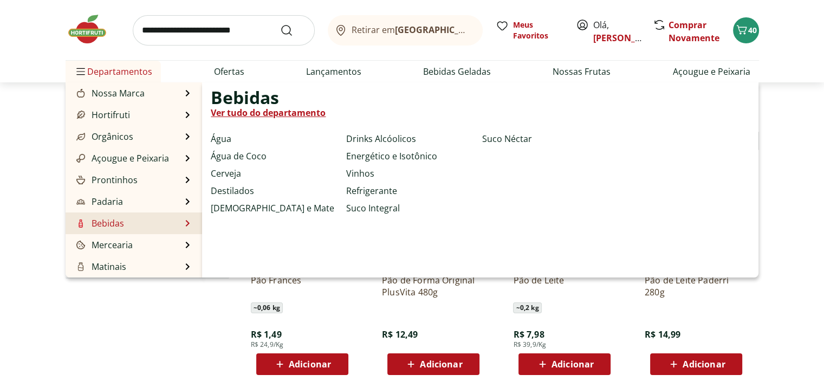
click at [279, 114] on link "Ver tudo do departamento" at bounding box center [268, 112] width 115 height 13
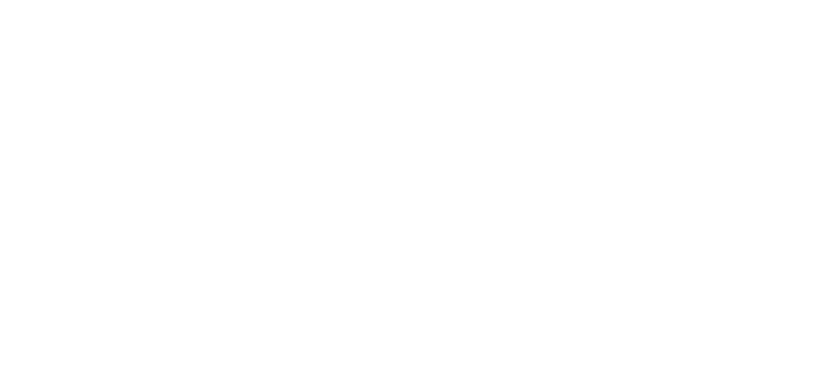
select select "**********"
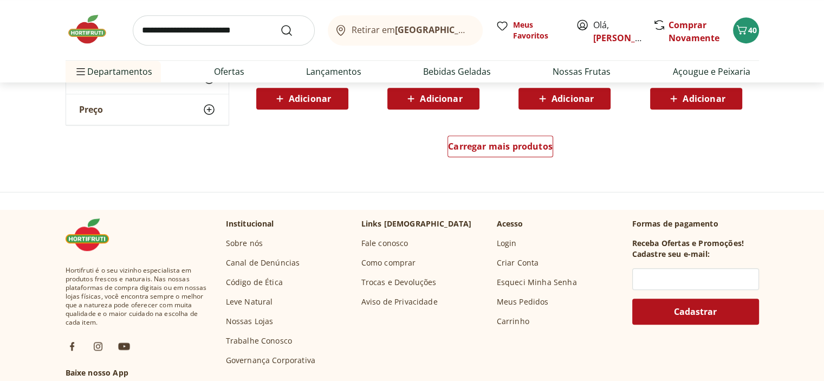
scroll to position [750, 0]
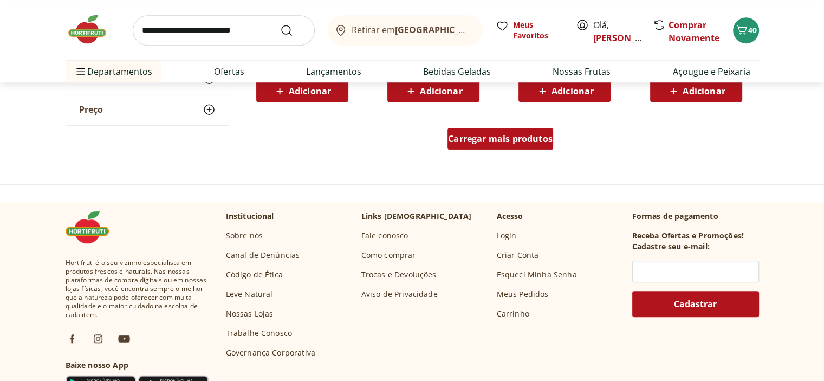
click at [532, 140] on span "Carregar mais produtos" at bounding box center [500, 138] width 105 height 9
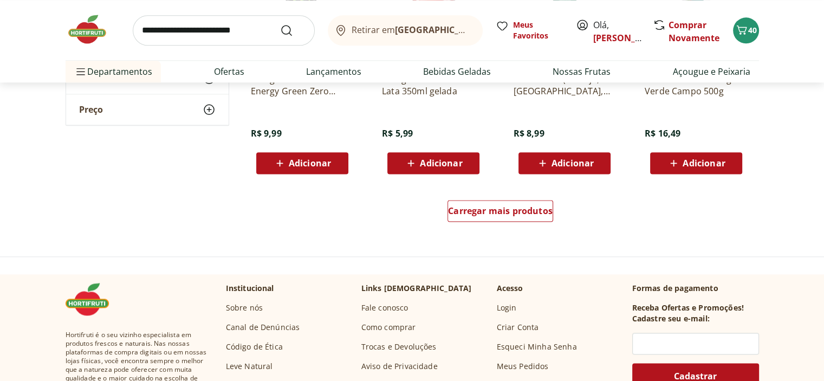
scroll to position [1384, 0]
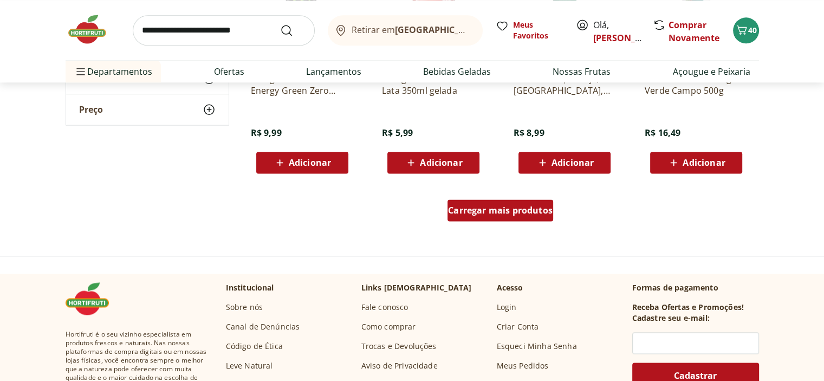
click at [531, 207] on span "Carregar mais produtos" at bounding box center [500, 210] width 105 height 9
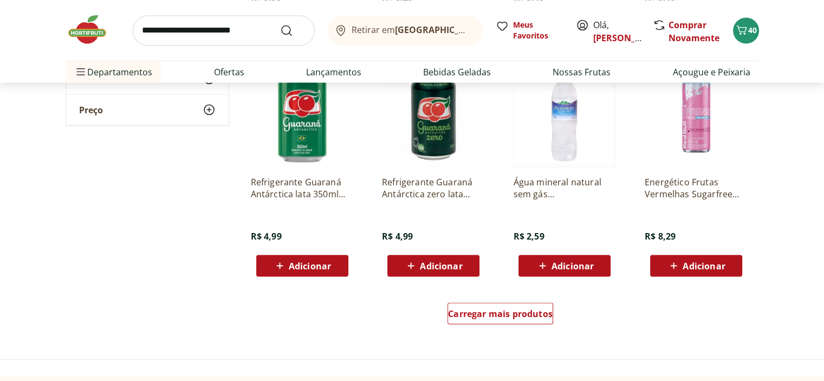
scroll to position [1988, 0]
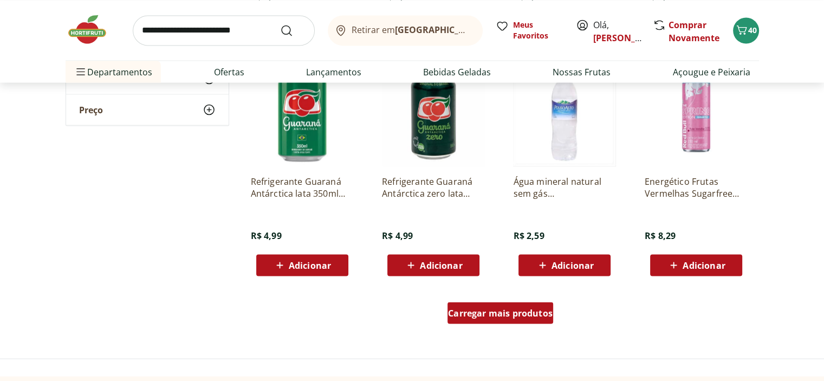
click at [481, 321] on div "Carregar mais produtos" at bounding box center [500, 313] width 106 height 22
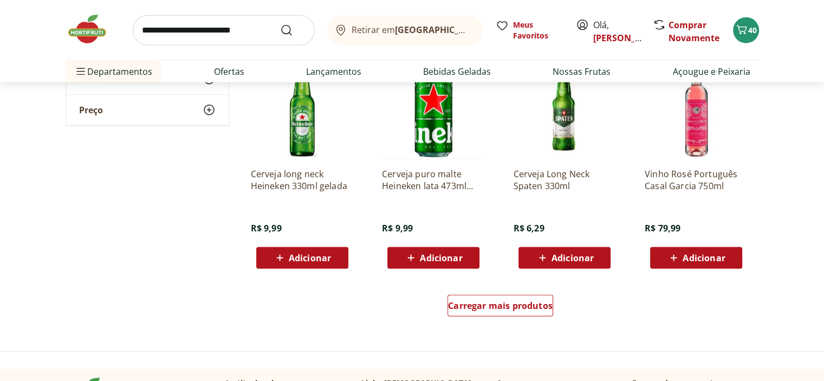
scroll to position [2684, 0]
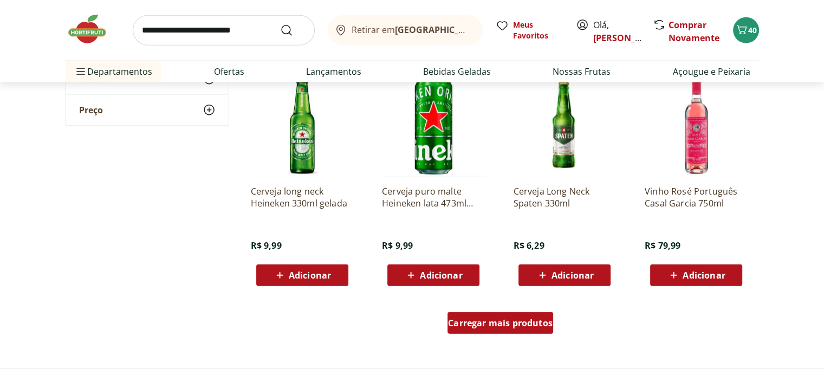
click at [483, 320] on span "Carregar mais produtos" at bounding box center [500, 322] width 105 height 9
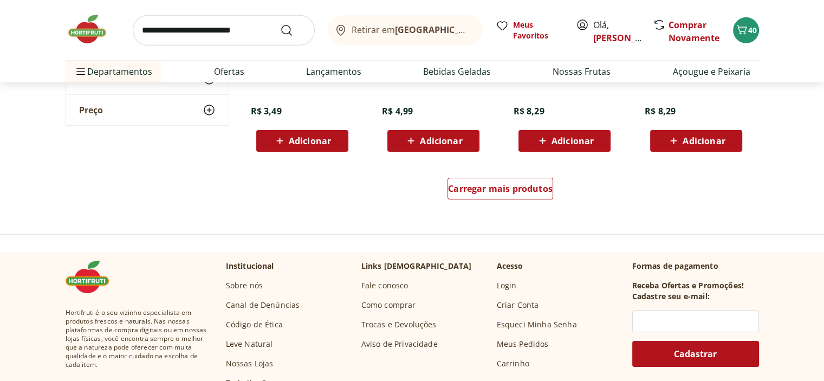
scroll to position [3522, 0]
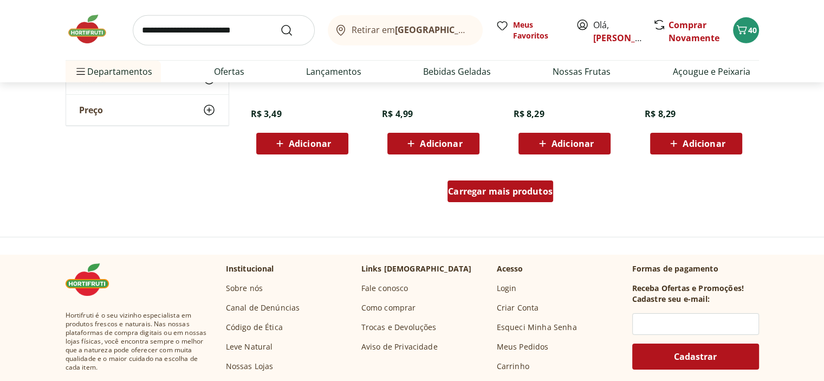
click at [504, 197] on div "Carregar mais produtos" at bounding box center [500, 191] width 106 height 22
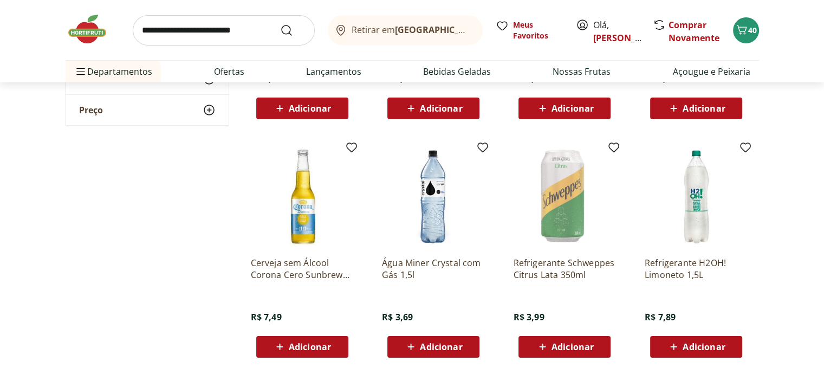
scroll to position [4031, 0]
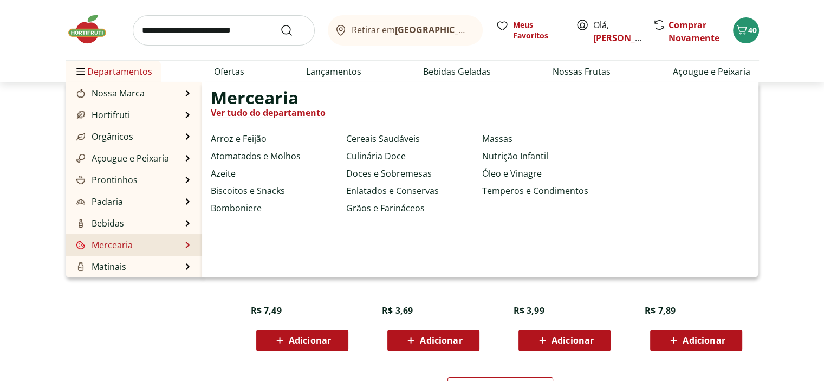
click at [298, 113] on link "Ver tudo do departamento" at bounding box center [268, 112] width 115 height 13
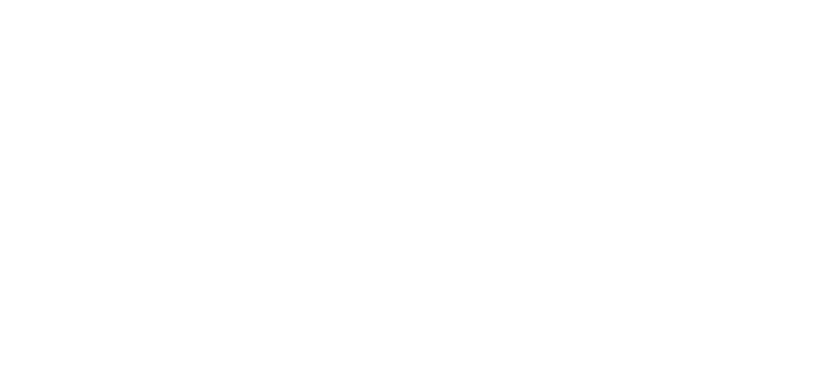
select select "**********"
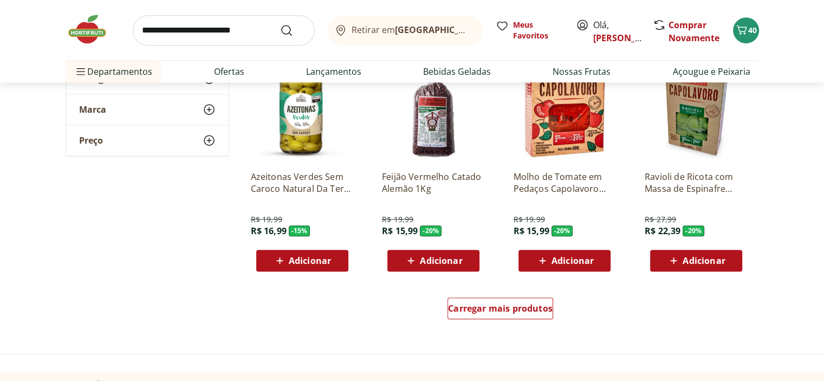
scroll to position [581, 0]
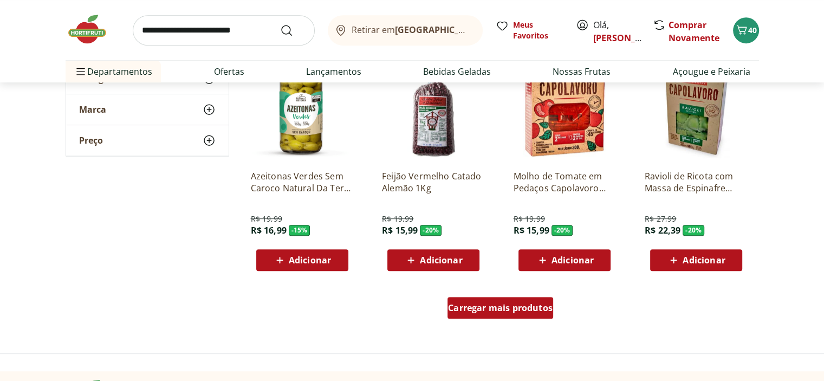
click at [498, 304] on span "Carregar mais produtos" at bounding box center [500, 307] width 105 height 9
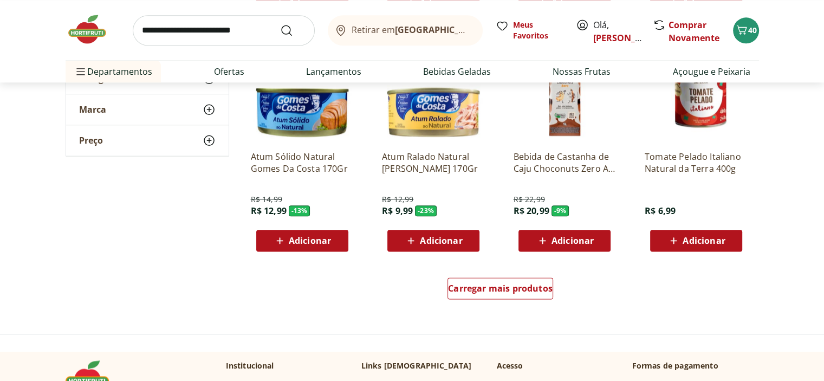
scroll to position [1306, 0]
click at [477, 304] on div "Carregar mais produtos" at bounding box center [500, 290] width 525 height 52
click at [506, 284] on span "Carregar mais produtos" at bounding box center [500, 288] width 105 height 9
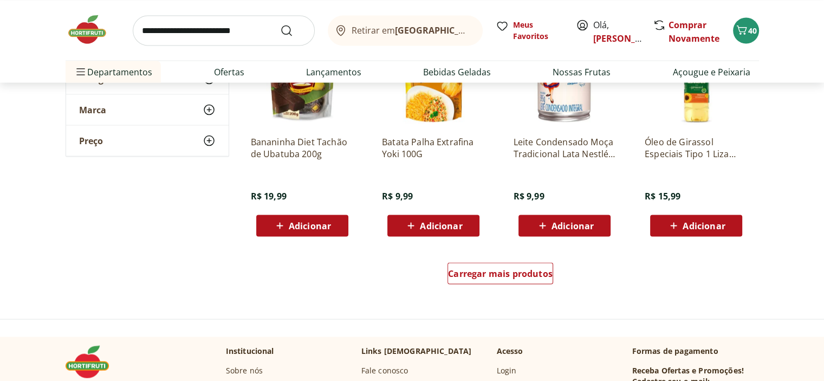
scroll to position [2029, 0]
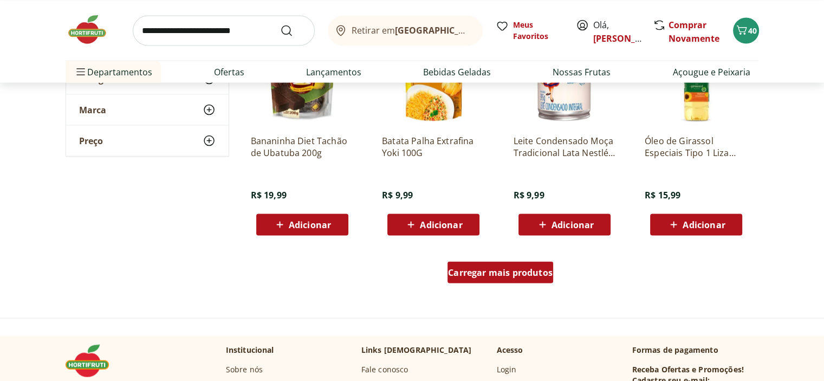
click at [518, 262] on div "Carregar mais produtos" at bounding box center [500, 272] width 106 height 22
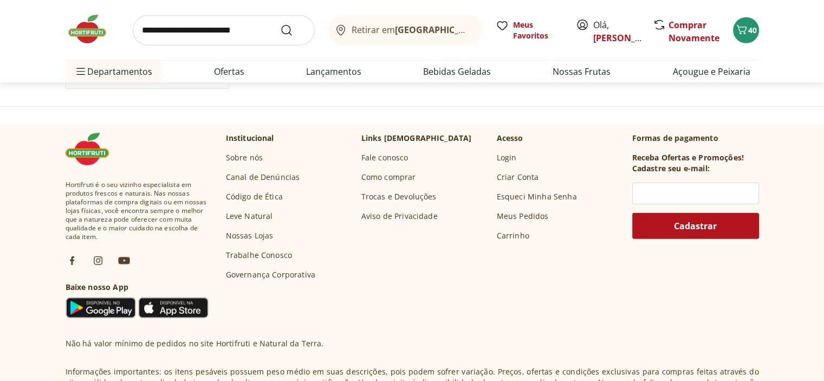
scroll to position [2701, 0]
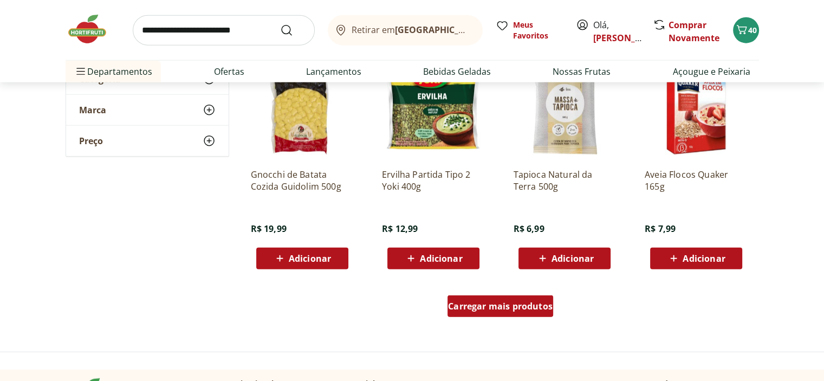
click at [517, 310] on span "Carregar mais produtos" at bounding box center [500, 306] width 105 height 9
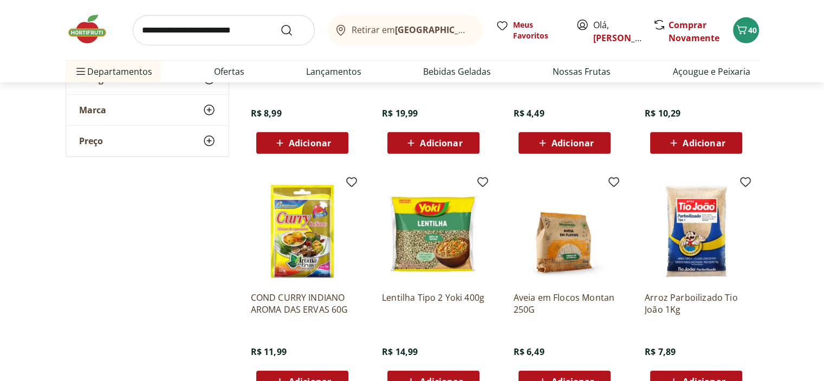
scroll to position [3291, 0]
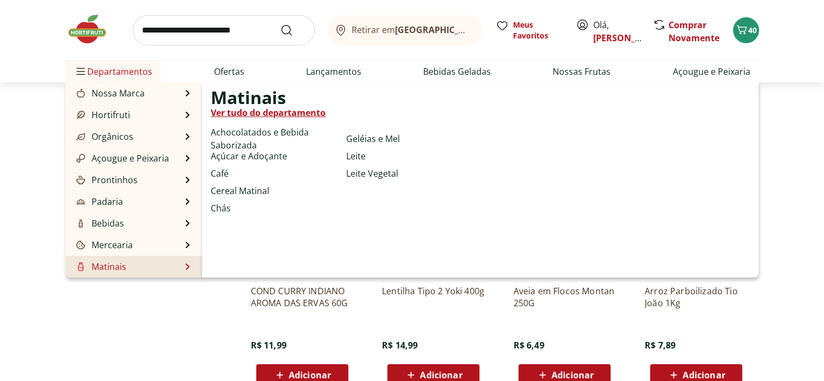
click at [266, 110] on link "Ver tudo do departamento" at bounding box center [268, 112] width 115 height 13
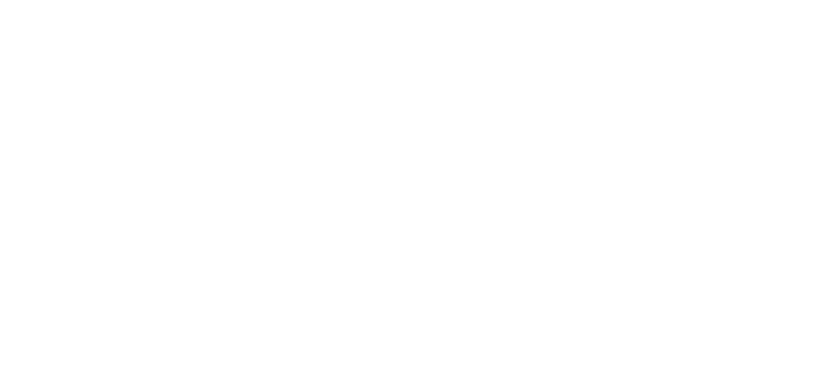
select select "**********"
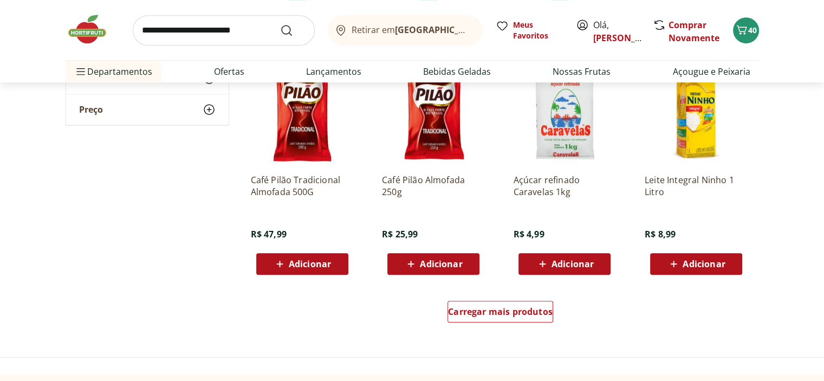
scroll to position [564, 0]
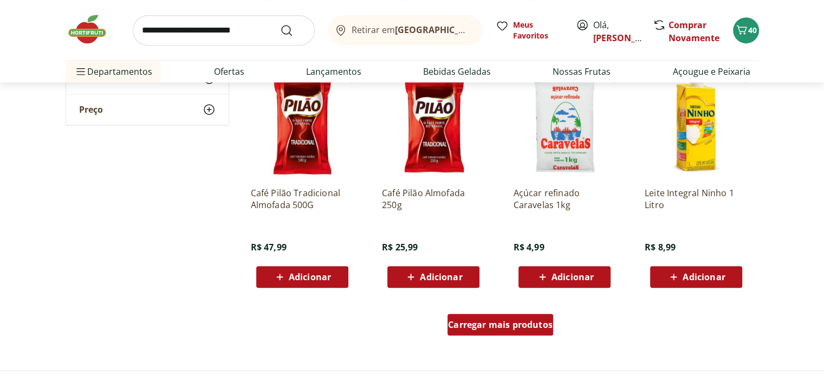
click at [496, 325] on span "Carregar mais produtos" at bounding box center [500, 324] width 105 height 9
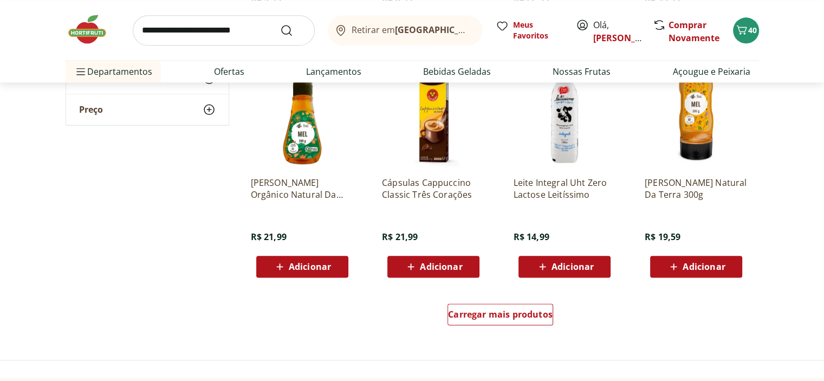
scroll to position [1273, 0]
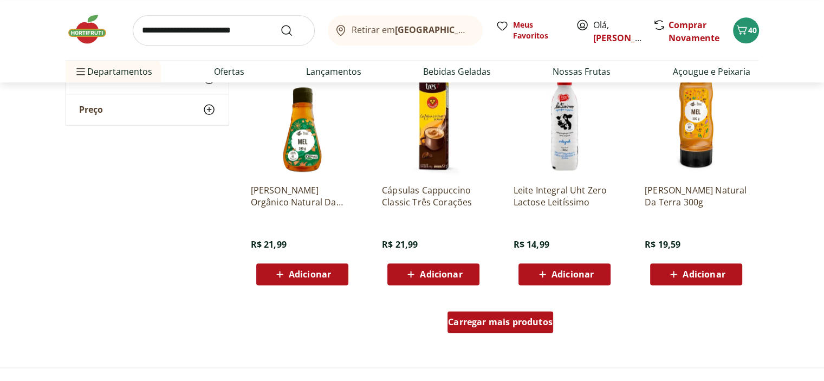
click at [503, 318] on span "Carregar mais produtos" at bounding box center [500, 321] width 105 height 9
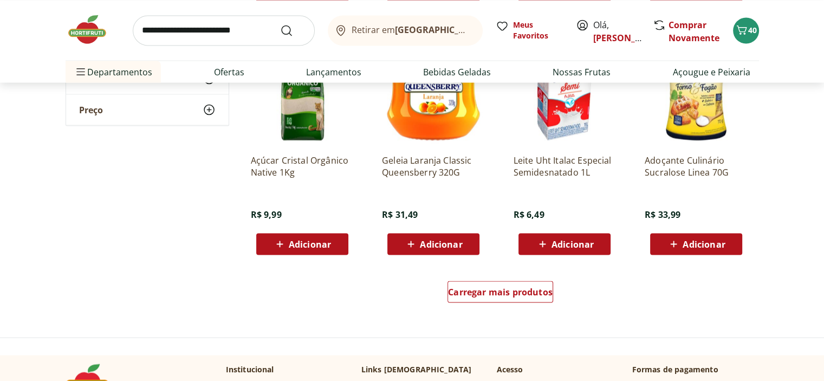
scroll to position [2008, 0]
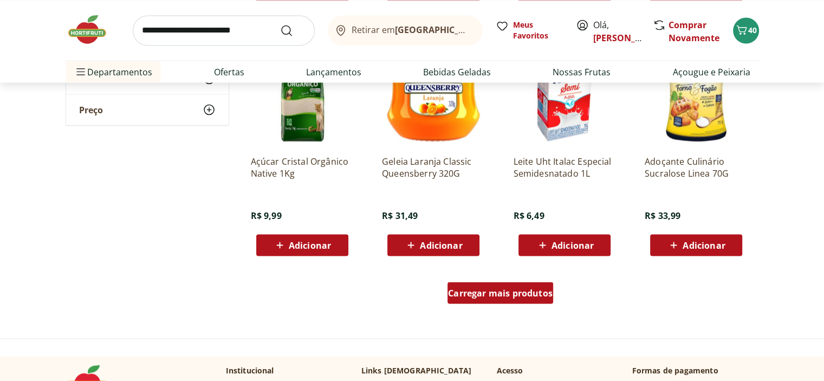
click at [518, 284] on div "Carregar mais produtos" at bounding box center [500, 293] width 106 height 22
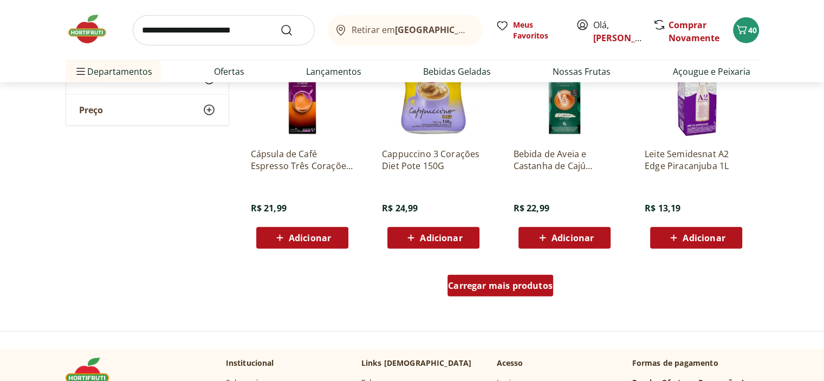
scroll to position [2722, 0]
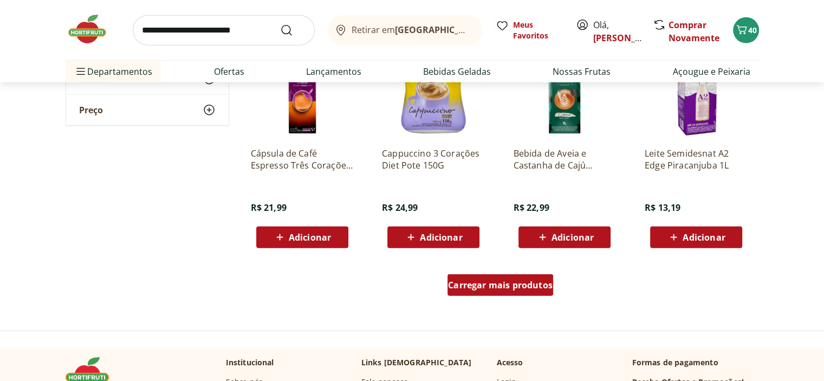
click at [518, 284] on span "Carregar mais produtos" at bounding box center [500, 285] width 105 height 9
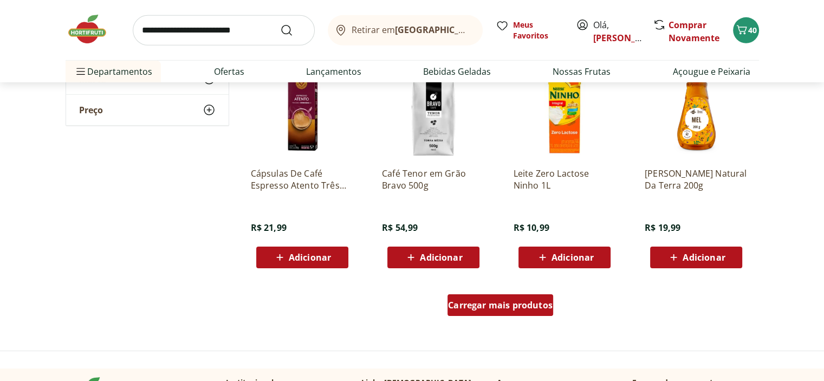
scroll to position [3409, 0]
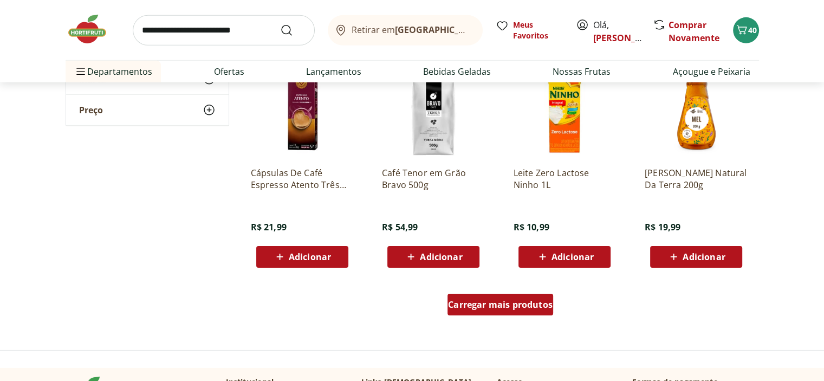
click at [499, 300] on span "Carregar mais produtos" at bounding box center [500, 304] width 105 height 9
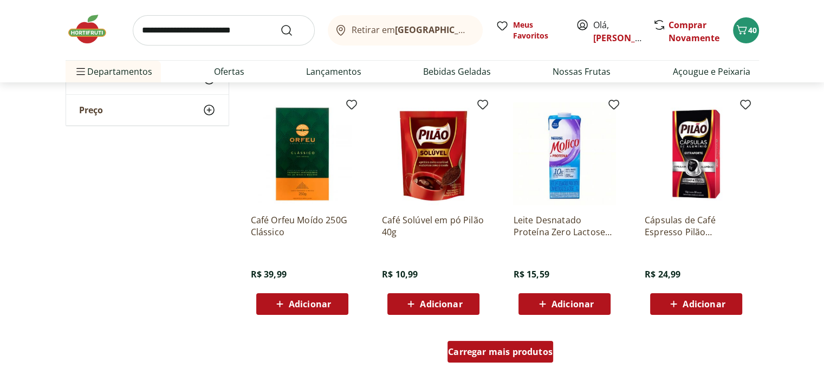
scroll to position [4092, 0]
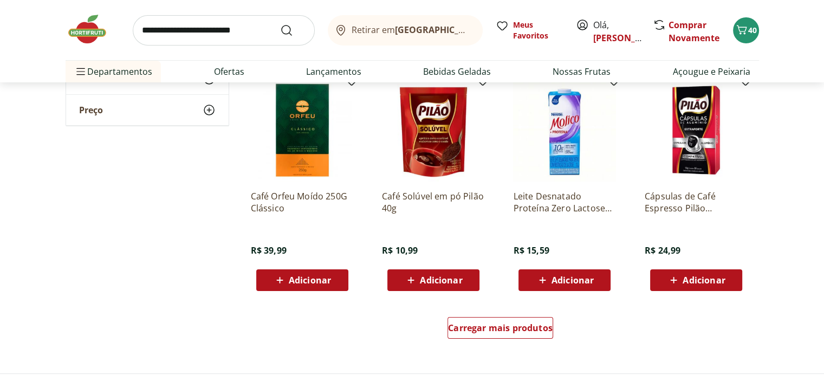
click at [496, 312] on div "Carregar mais produtos" at bounding box center [500, 330] width 525 height 52
click at [489, 337] on div "Carregar mais produtos" at bounding box center [500, 328] width 106 height 22
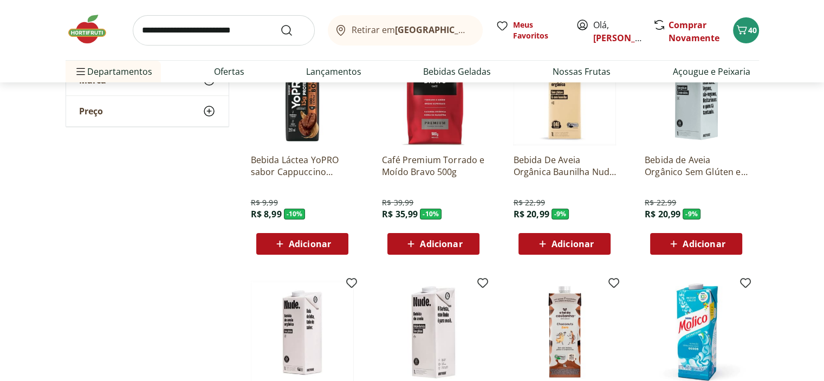
scroll to position [0, 0]
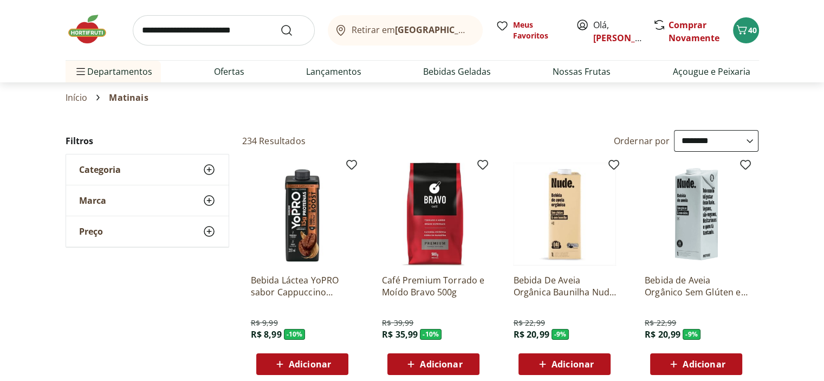
click at [222, 24] on input "search" at bounding box center [224, 30] width 182 height 30
type input "******"
click at [280, 24] on button "Submit Search" at bounding box center [293, 30] width 26 height 13
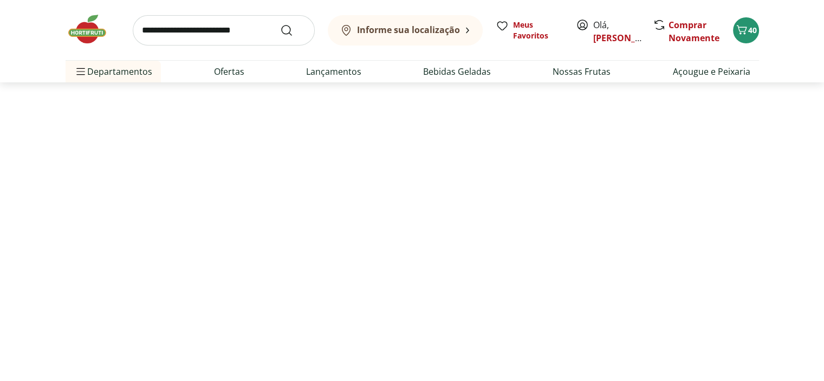
select select "**********"
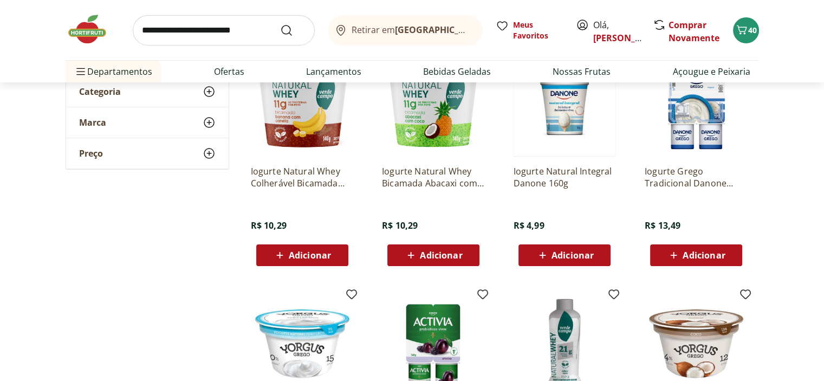
scroll to position [121, 0]
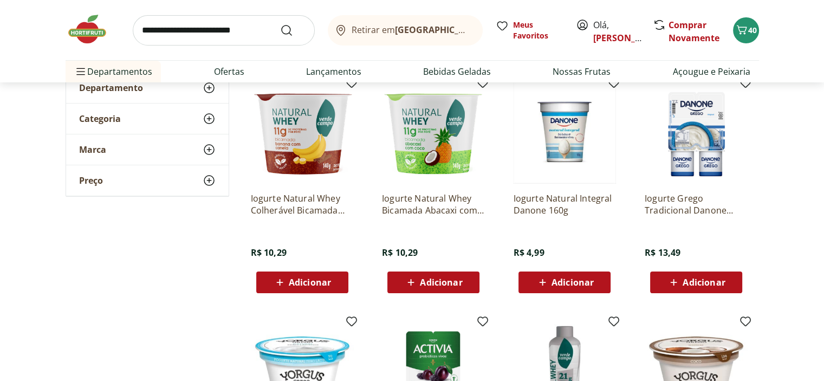
click at [586, 283] on span "Adicionar" at bounding box center [572, 282] width 42 height 9
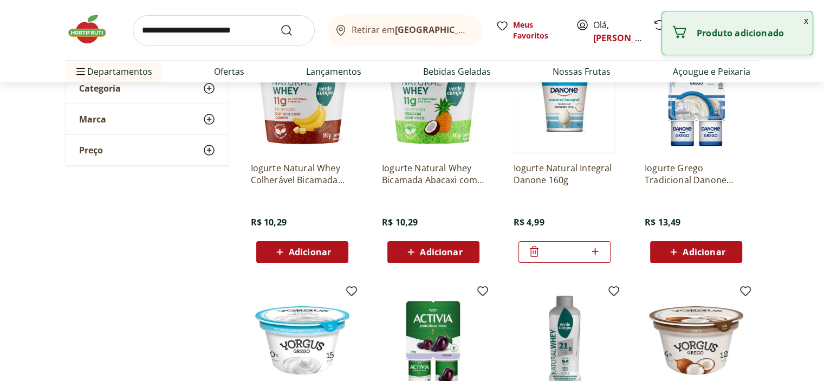
scroll to position [149, 0]
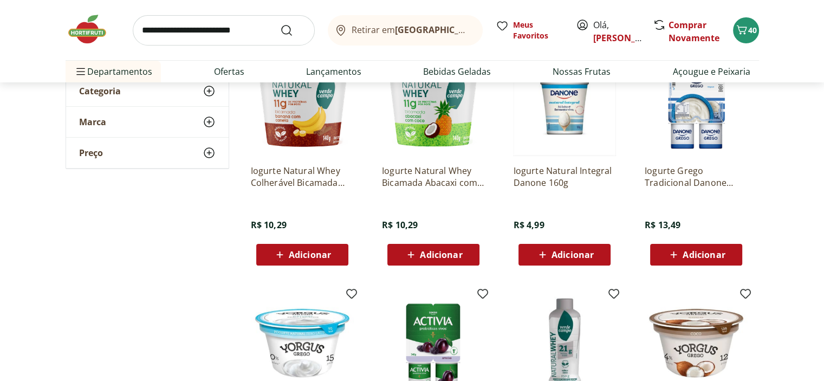
click at [597, 252] on div "Adicionar" at bounding box center [564, 254] width 75 height 19
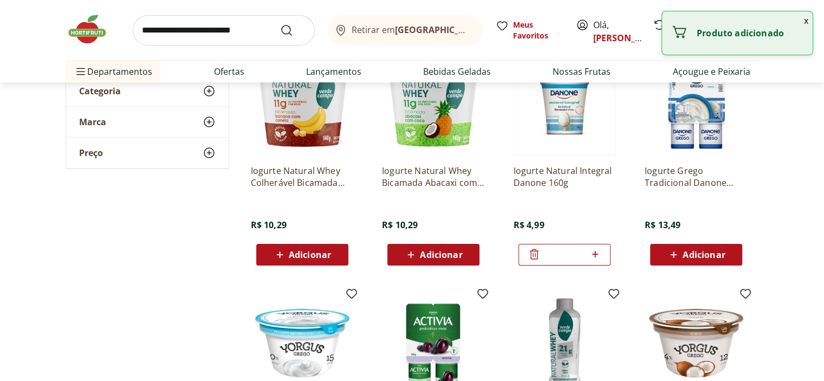
click at [597, 252] on icon at bounding box center [595, 254] width 14 height 13
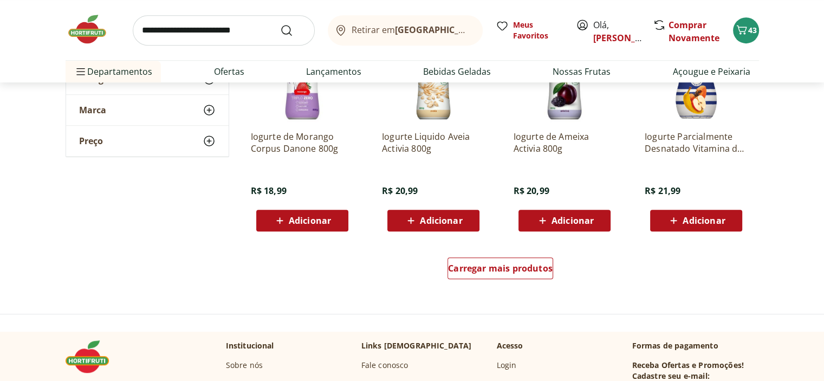
scroll to position [780, 0]
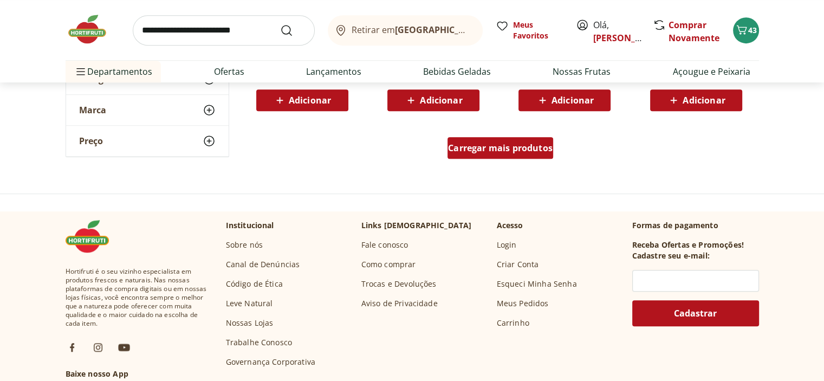
click at [506, 144] on span "Carregar mais produtos" at bounding box center [500, 148] width 105 height 9
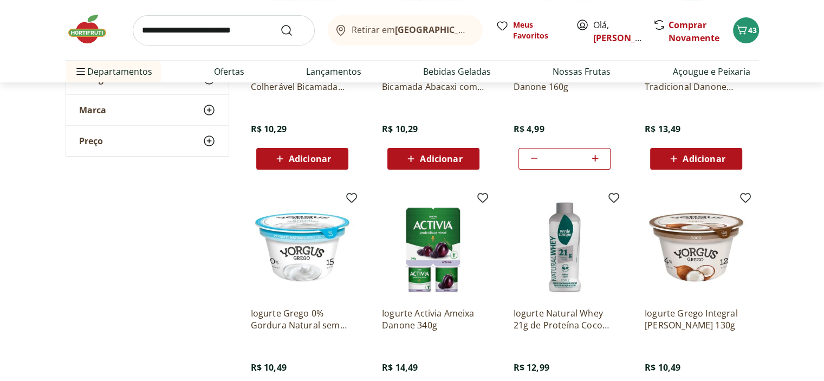
scroll to position [243, 0]
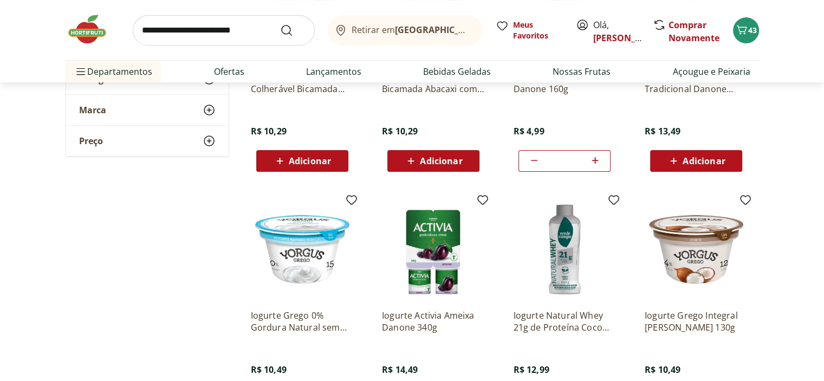
click at [593, 162] on icon at bounding box center [595, 160] width 14 height 13
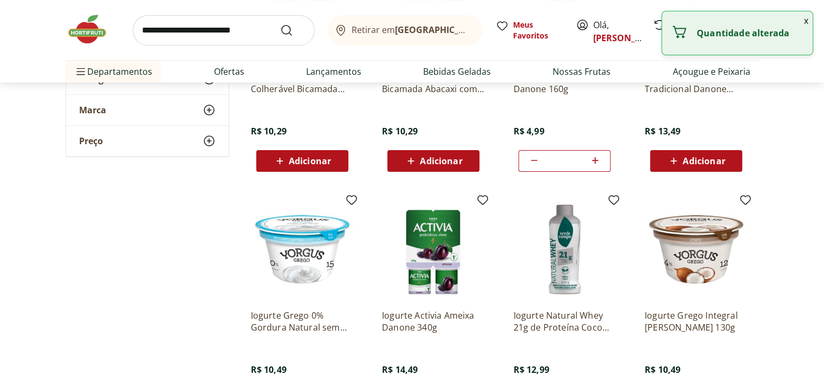
click at [593, 162] on icon at bounding box center [595, 160] width 14 height 13
type input "*"
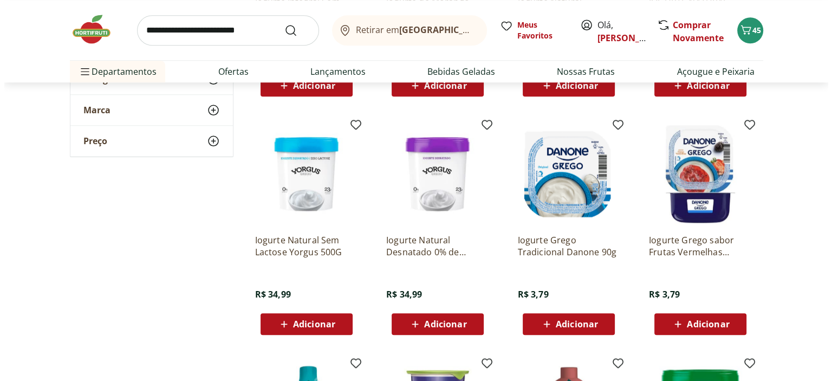
scroll to position [1025, 0]
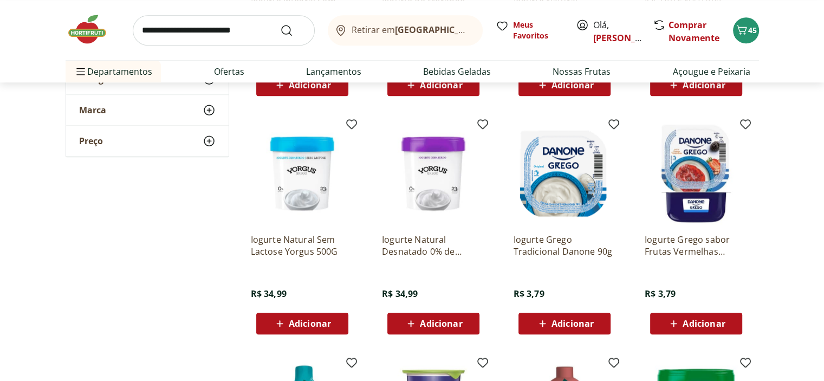
click at [566, 322] on span "Adicionar" at bounding box center [572, 323] width 42 height 9
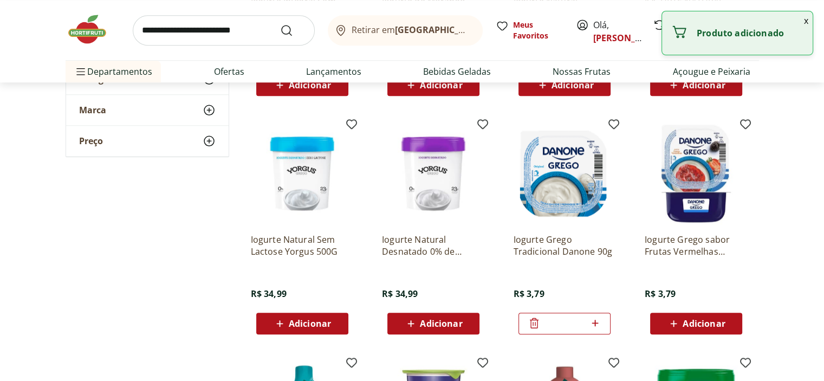
click at [595, 322] on icon at bounding box center [594, 323] width 6 height 6
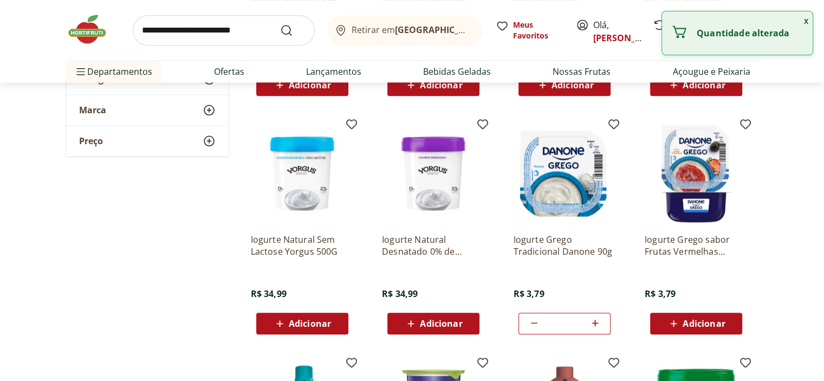
click at [595, 322] on icon at bounding box center [594, 323] width 6 height 6
type input "**"
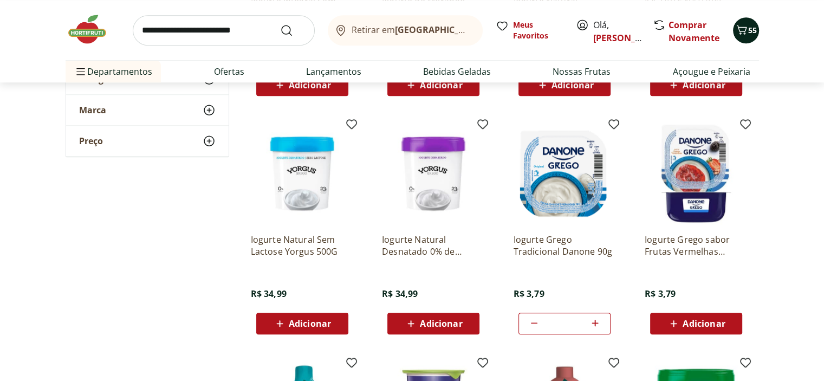
click at [746, 38] on div "55" at bounding box center [745, 30] width 9 height 17
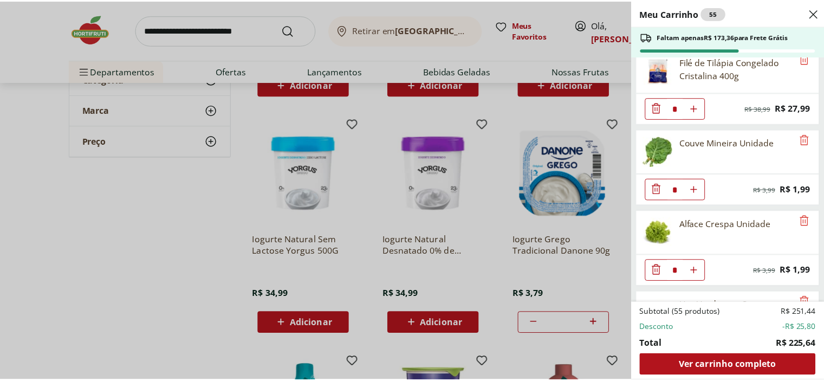
scroll to position [0, 0]
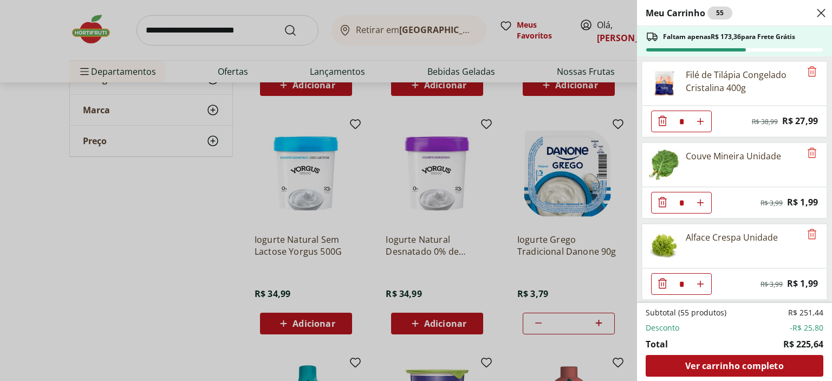
click at [819, 8] on icon "Close" at bounding box center [821, 12] width 13 height 13
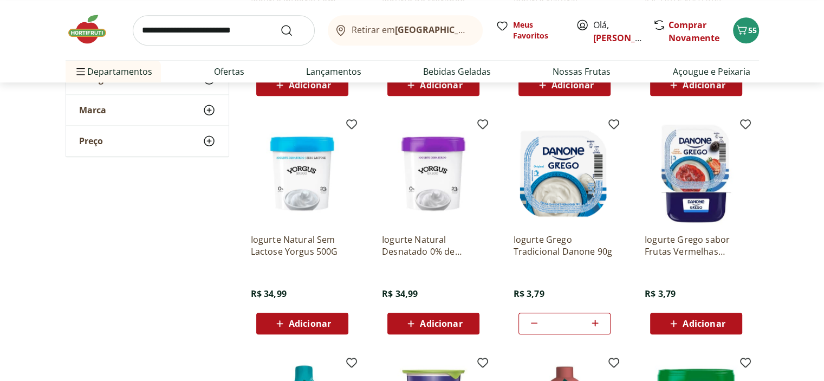
click at [199, 14] on div "Retirar em Rio de Janeiro/RJ Meus Favoritos Olá, Rafael Comprar Novamente 55" at bounding box center [412, 30] width 693 height 60
click at [196, 25] on input "search" at bounding box center [224, 30] width 182 height 30
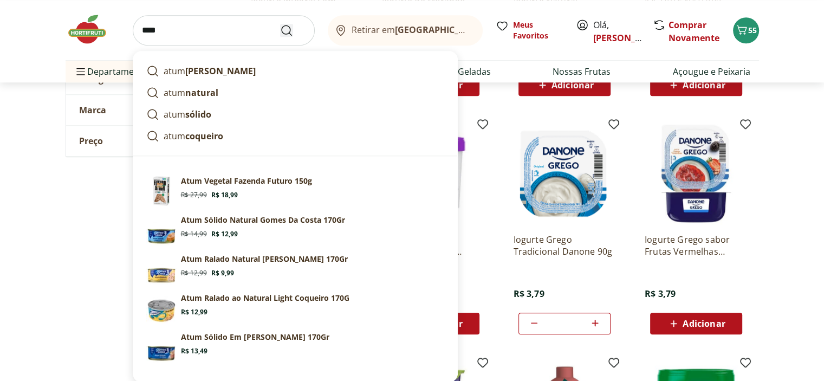
type input "****"
click at [285, 26] on icon "Submit Search" at bounding box center [286, 30] width 13 height 13
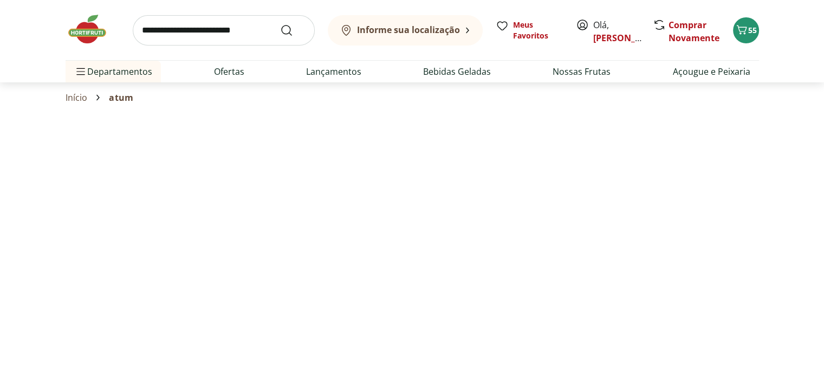
select select "**********"
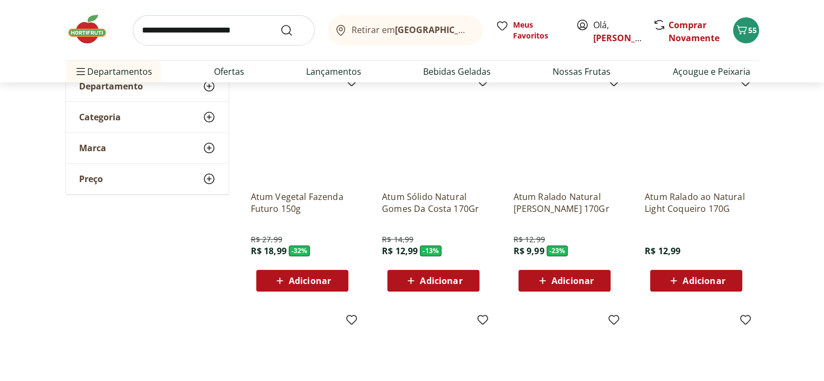
scroll to position [121, 0]
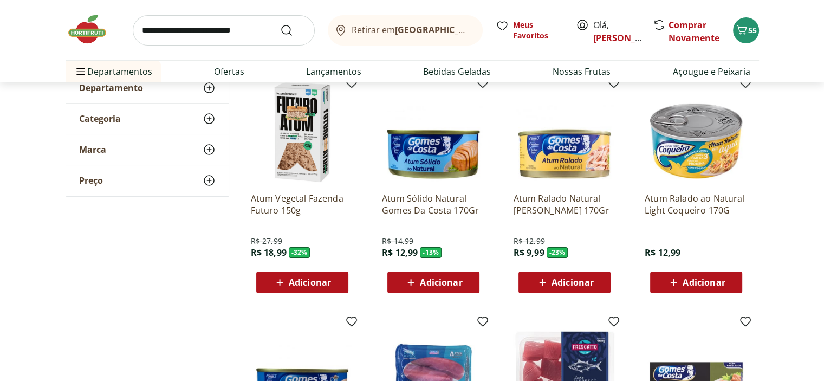
click at [432, 278] on span "Adicionar" at bounding box center [441, 282] width 42 height 9
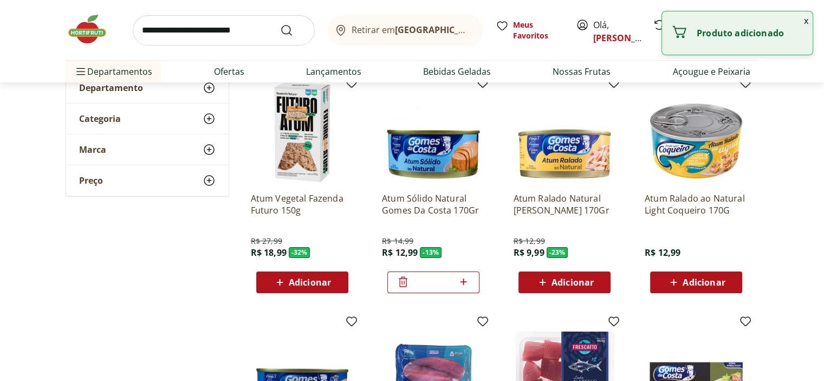
click at [463, 279] on icon at bounding box center [463, 281] width 6 height 6
click at [464, 284] on icon at bounding box center [464, 281] width 14 height 13
type input "*"
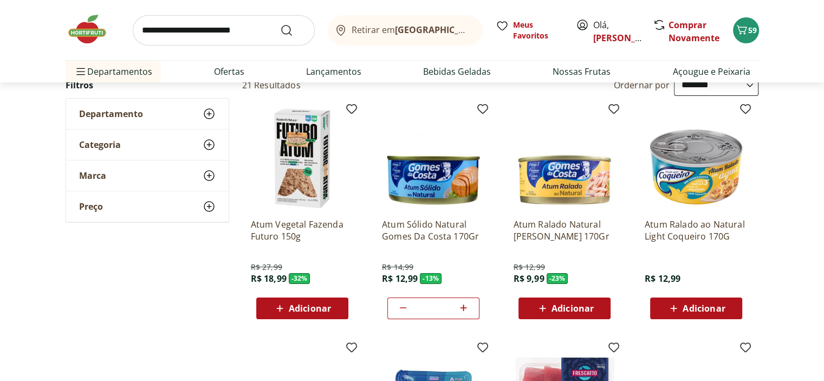
scroll to position [37, 0]
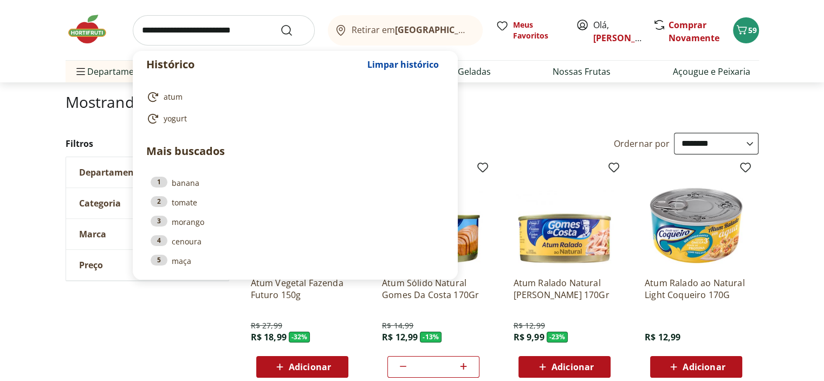
click at [227, 32] on input "search" at bounding box center [224, 30] width 182 height 30
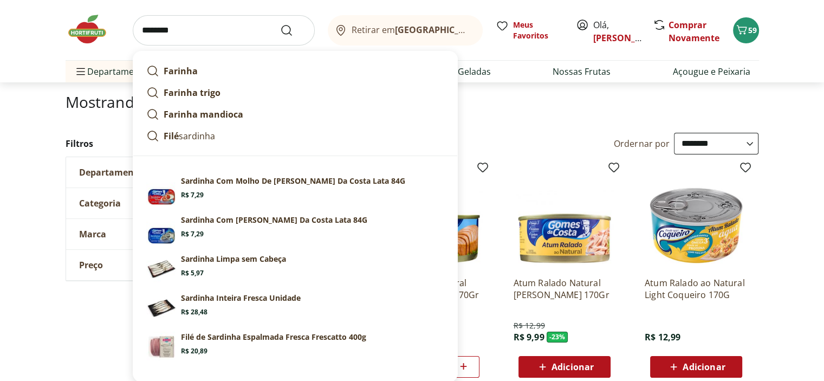
type input "********"
click at [280, 24] on button "Submit Search" at bounding box center [293, 30] width 26 height 13
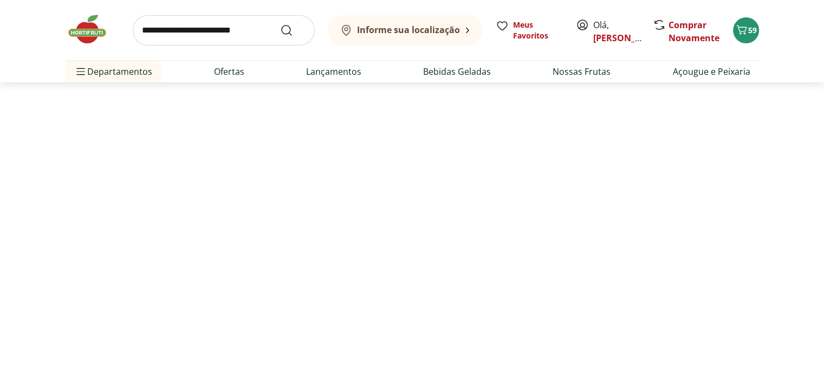
select select "**********"
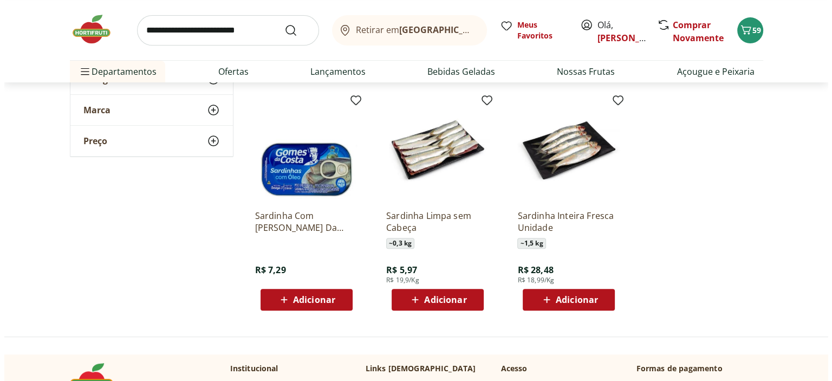
scroll to position [344, 0]
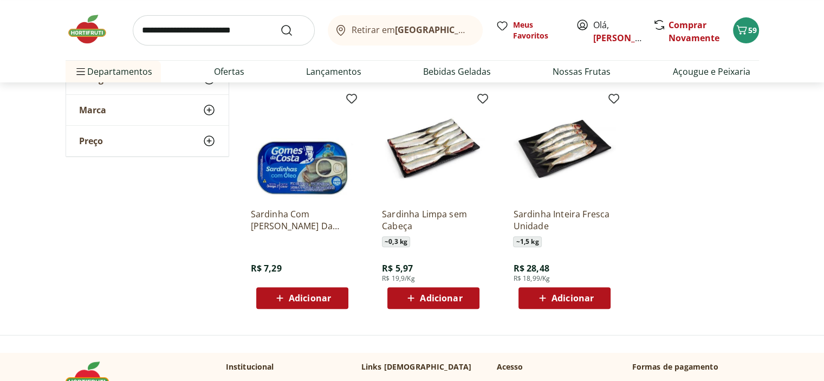
click at [312, 302] on span "Adicionar" at bounding box center [310, 298] width 42 height 9
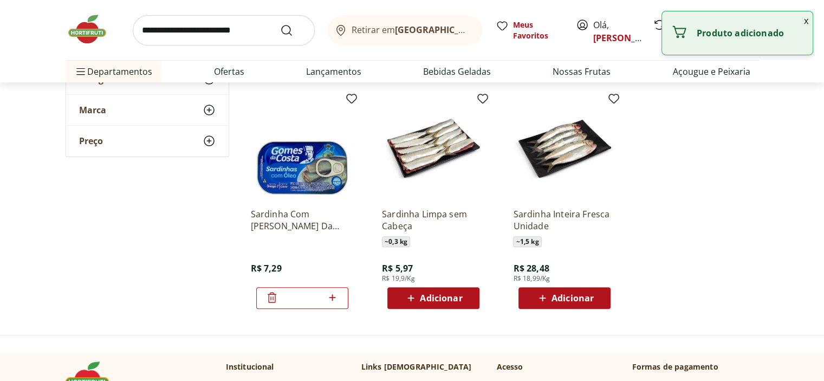
click at [334, 300] on icon at bounding box center [332, 297] width 14 height 13
click at [268, 300] on icon at bounding box center [271, 297] width 13 height 13
type input "*"
click at [805, 17] on button "x" at bounding box center [805, 20] width 13 height 18
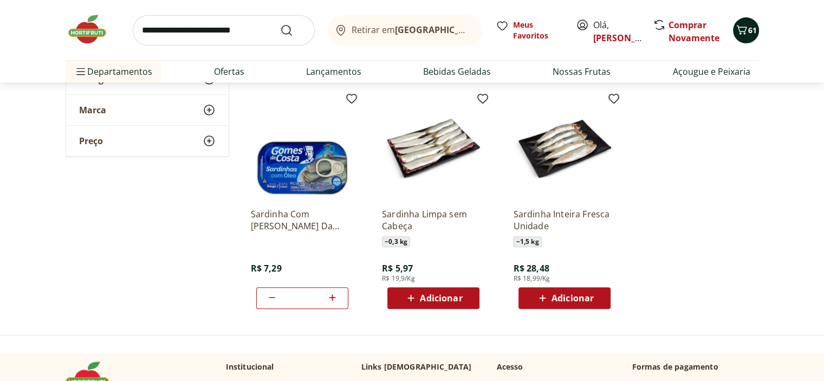
click at [747, 30] on icon "Carrinho" at bounding box center [741, 29] width 13 height 13
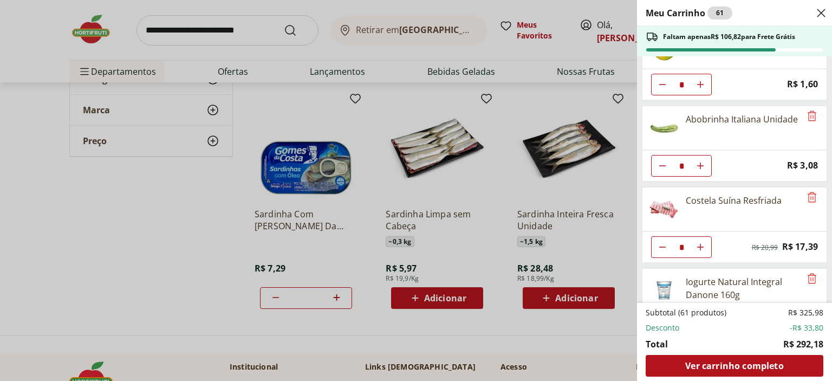
scroll to position [1047, 0]
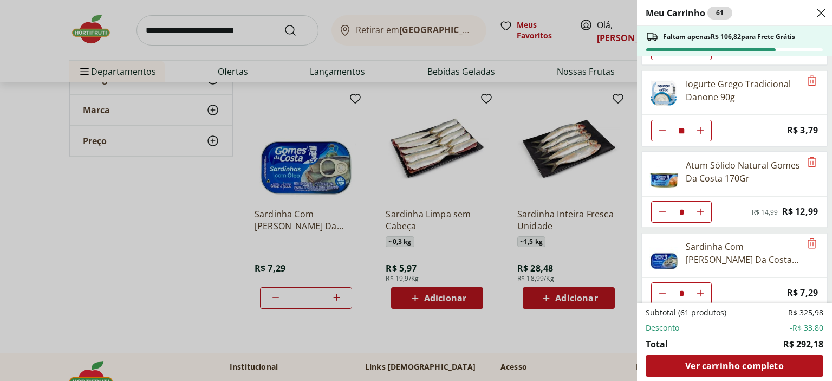
click at [655, 201] on button "Diminuir Quantidade" at bounding box center [663, 212] width 22 height 22
type input "*"
click at [748, 370] on span "Ver carrinho completo" at bounding box center [734, 365] width 98 height 9
